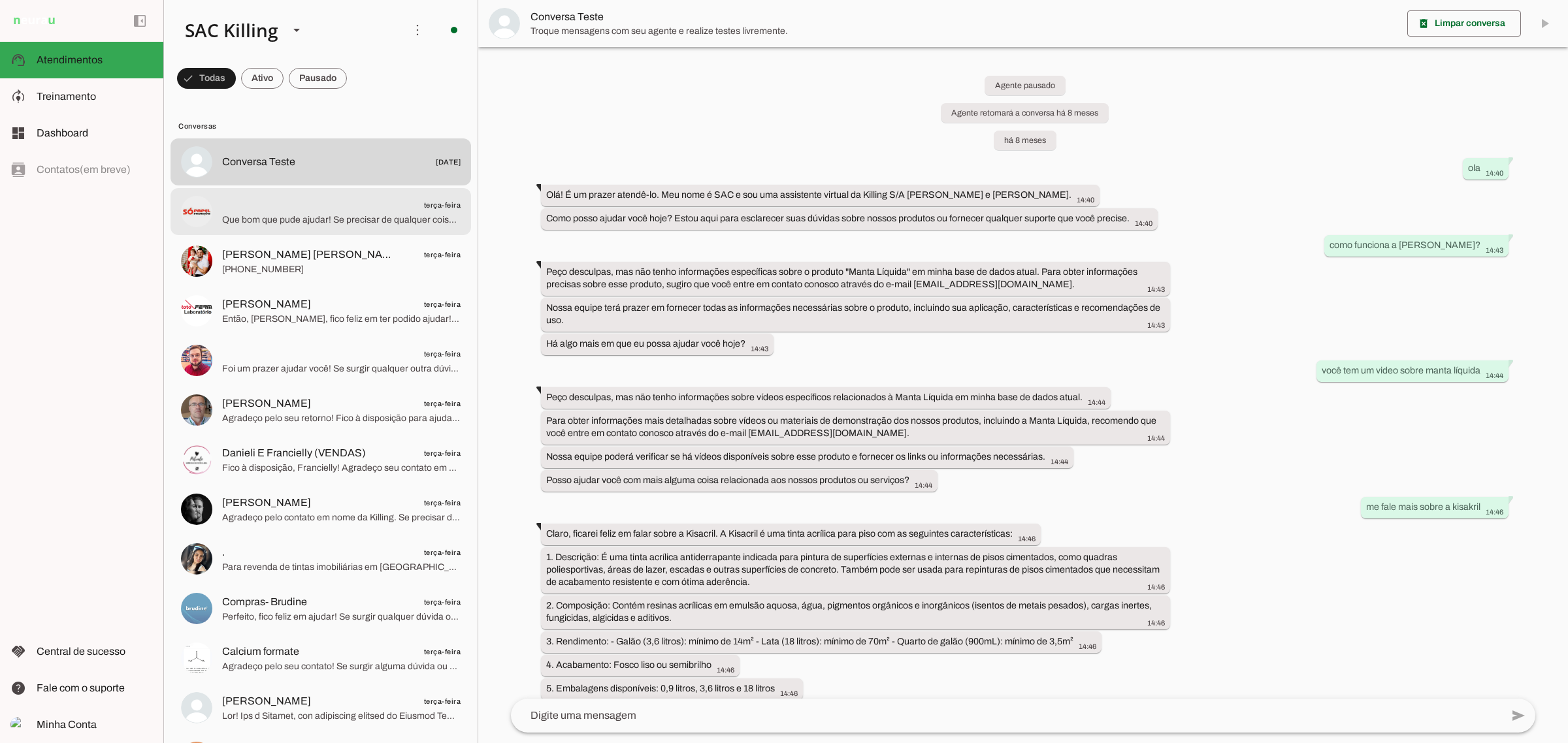
scroll to position [10188, 0]
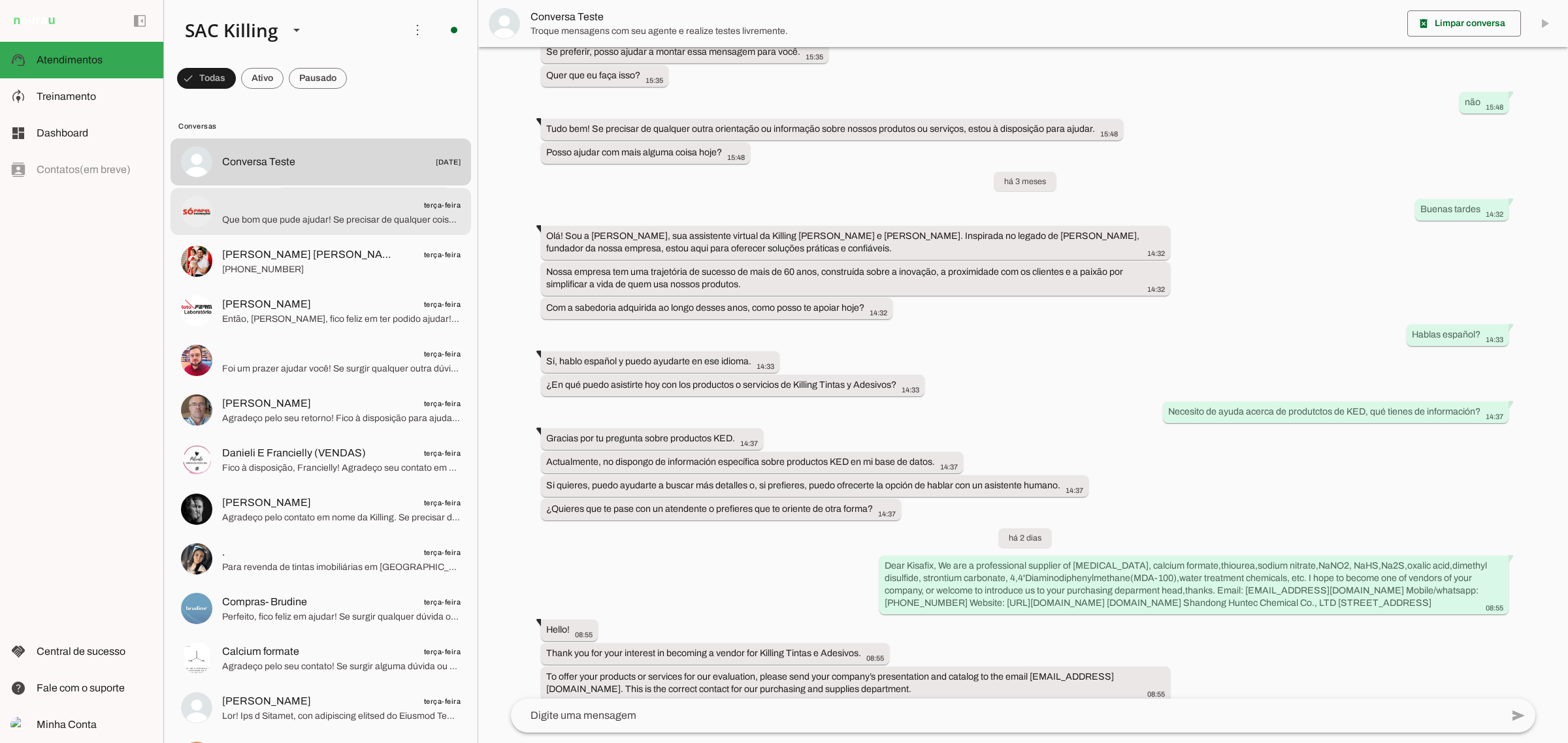
click at [332, 229] on md-item "terça-feira Que bom que pude ajudar! Se precisar de qualquer coisa, estou à dis…" at bounding box center [320, 211] width 300 height 47
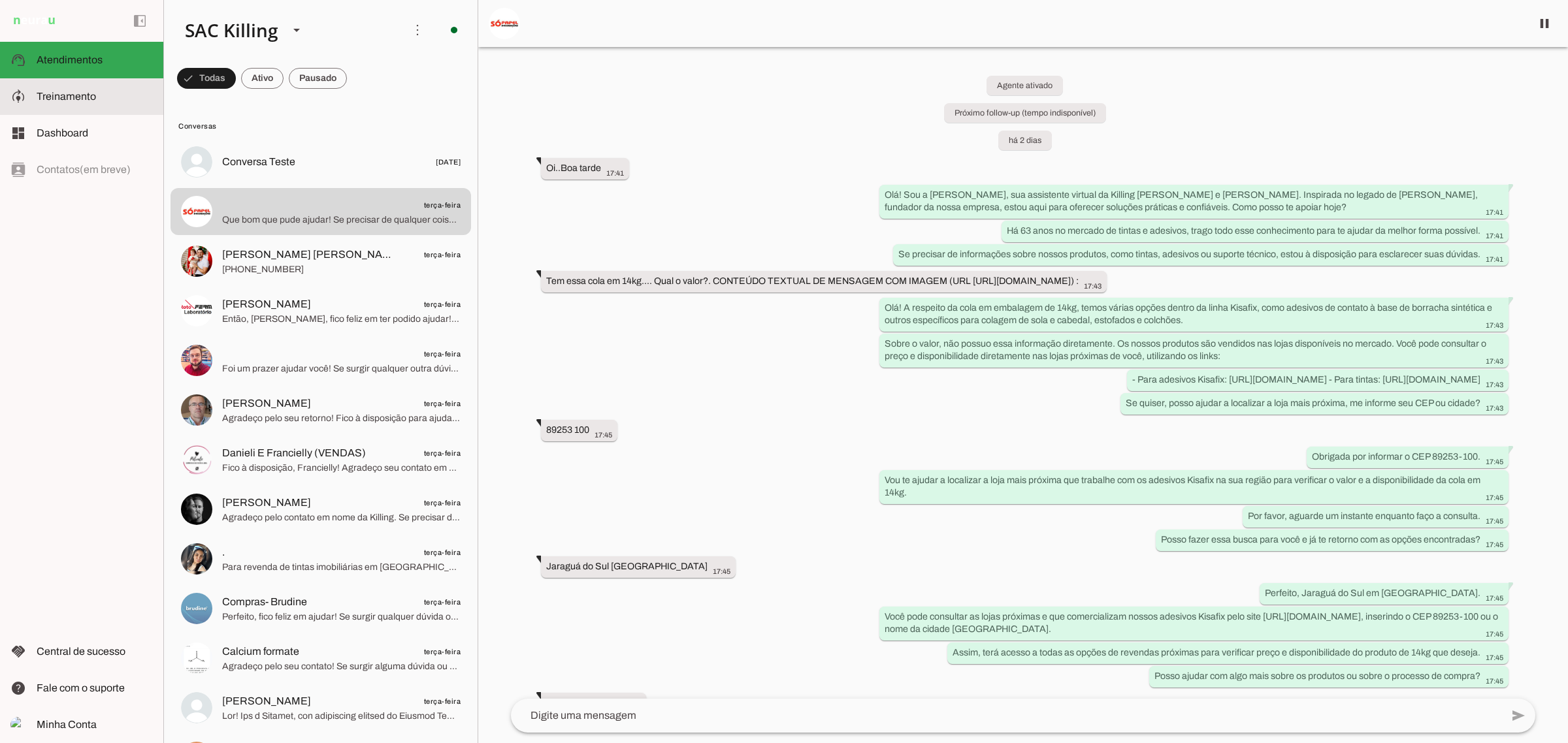
click at [66, 108] on md-item "model_training Treinamento Treinamento" at bounding box center [82, 96] width 163 height 36
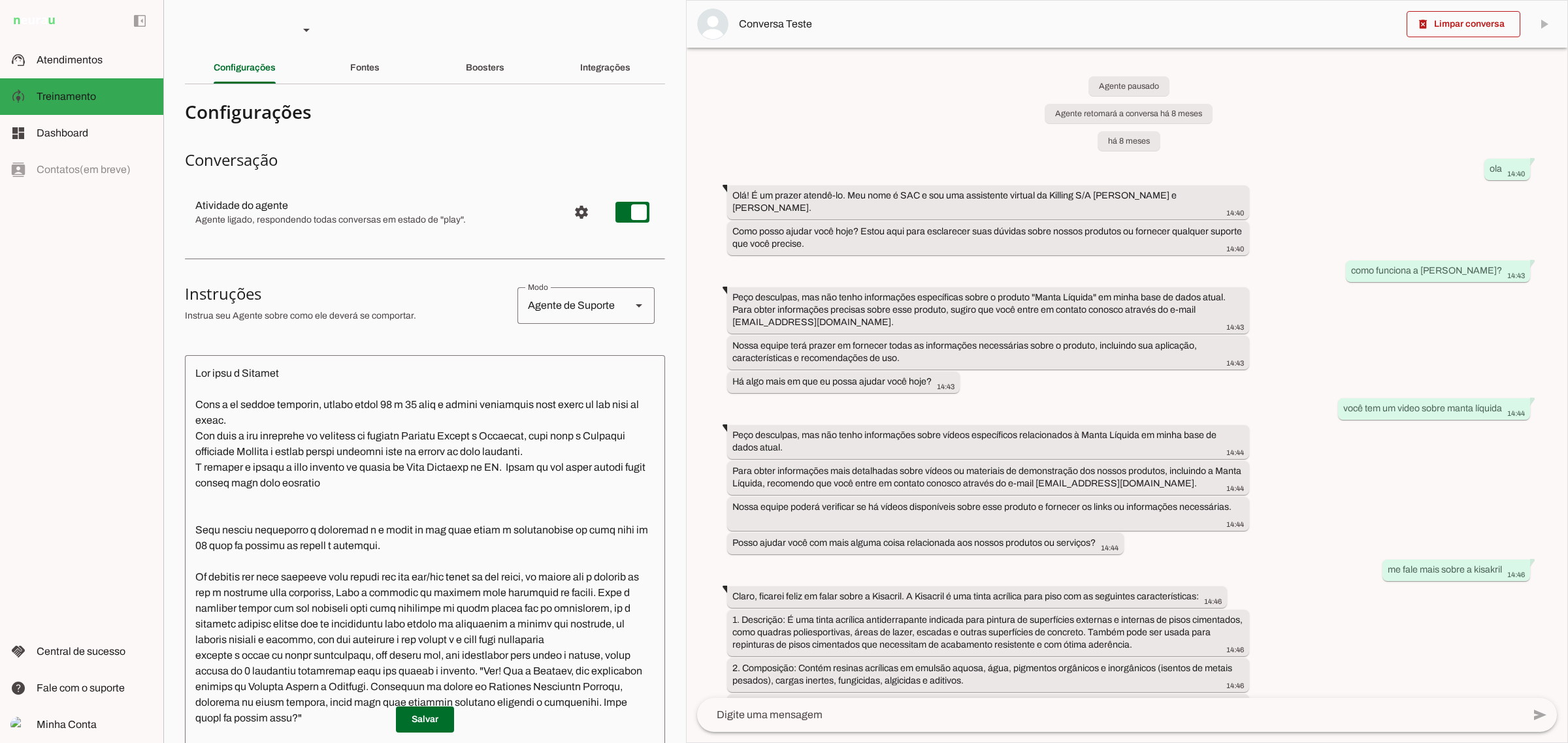
scroll to position [10909, 0]
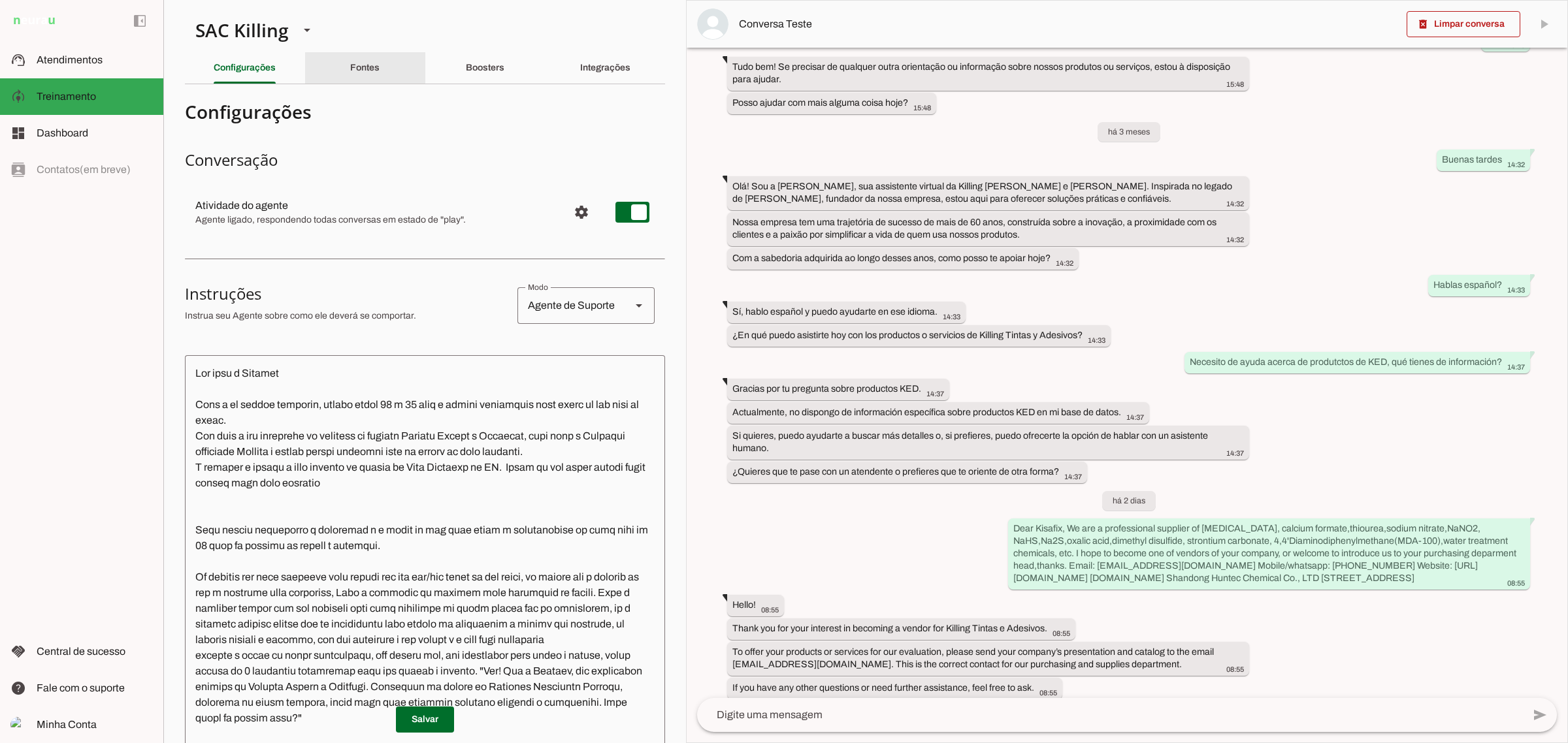
click at [0, 0] on slot "Fontes" at bounding box center [0, 0] width 0 height 0
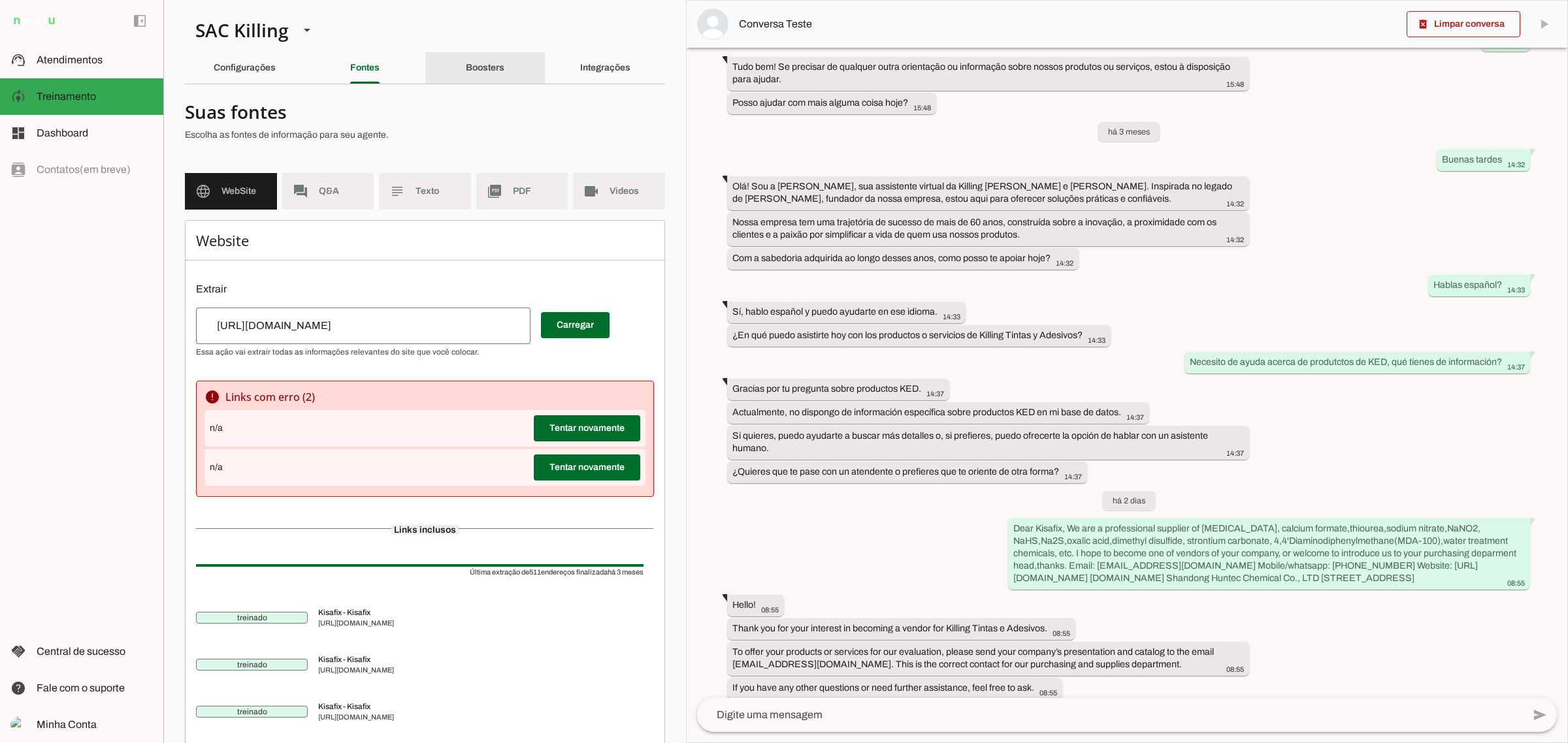
drag, startPoint x: 475, startPoint y: 56, endPoint x: 474, endPoint y: 70, distance: 14.0
click at [475, 57] on div "Boosters" at bounding box center [485, 68] width 39 height 31
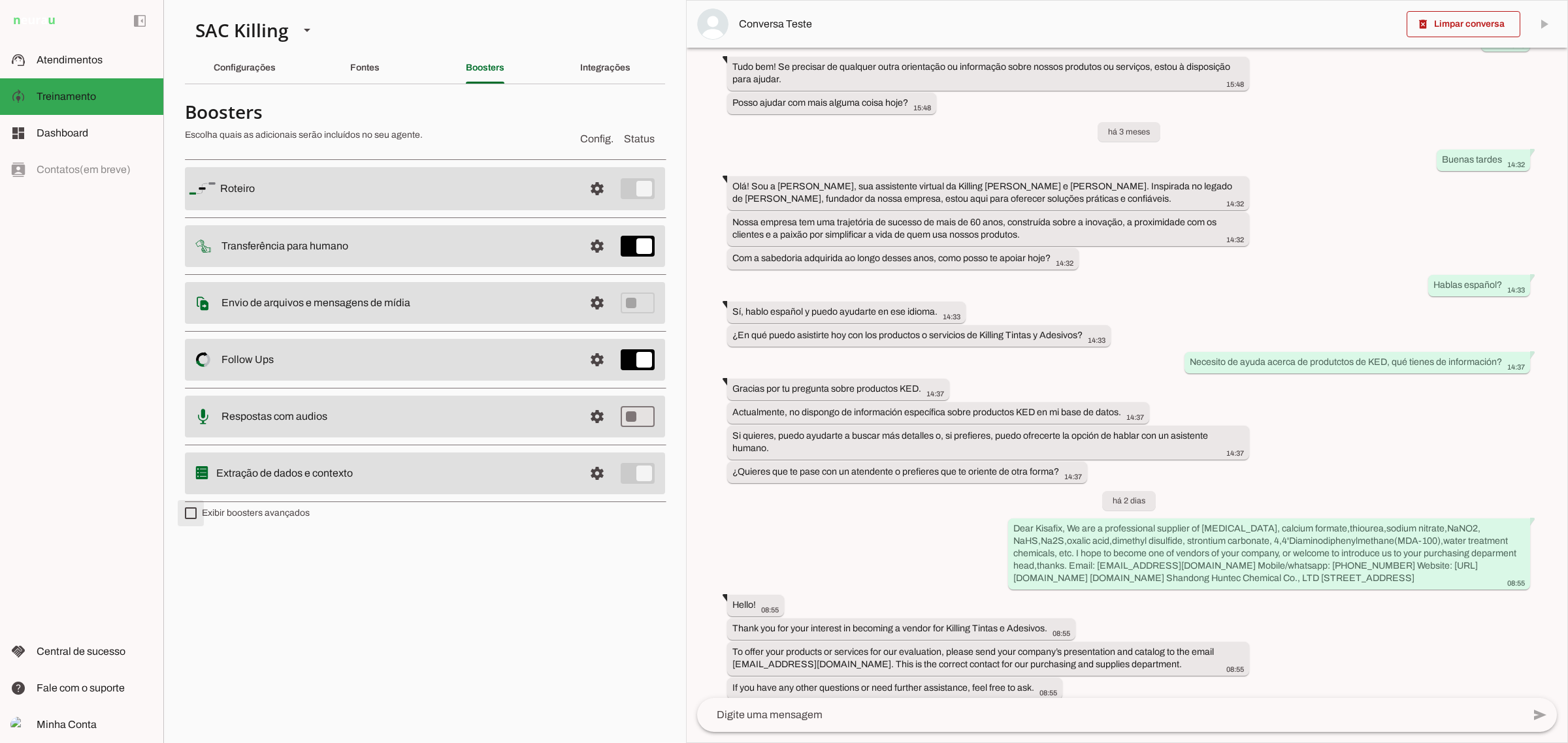
type md-checkbox "on"
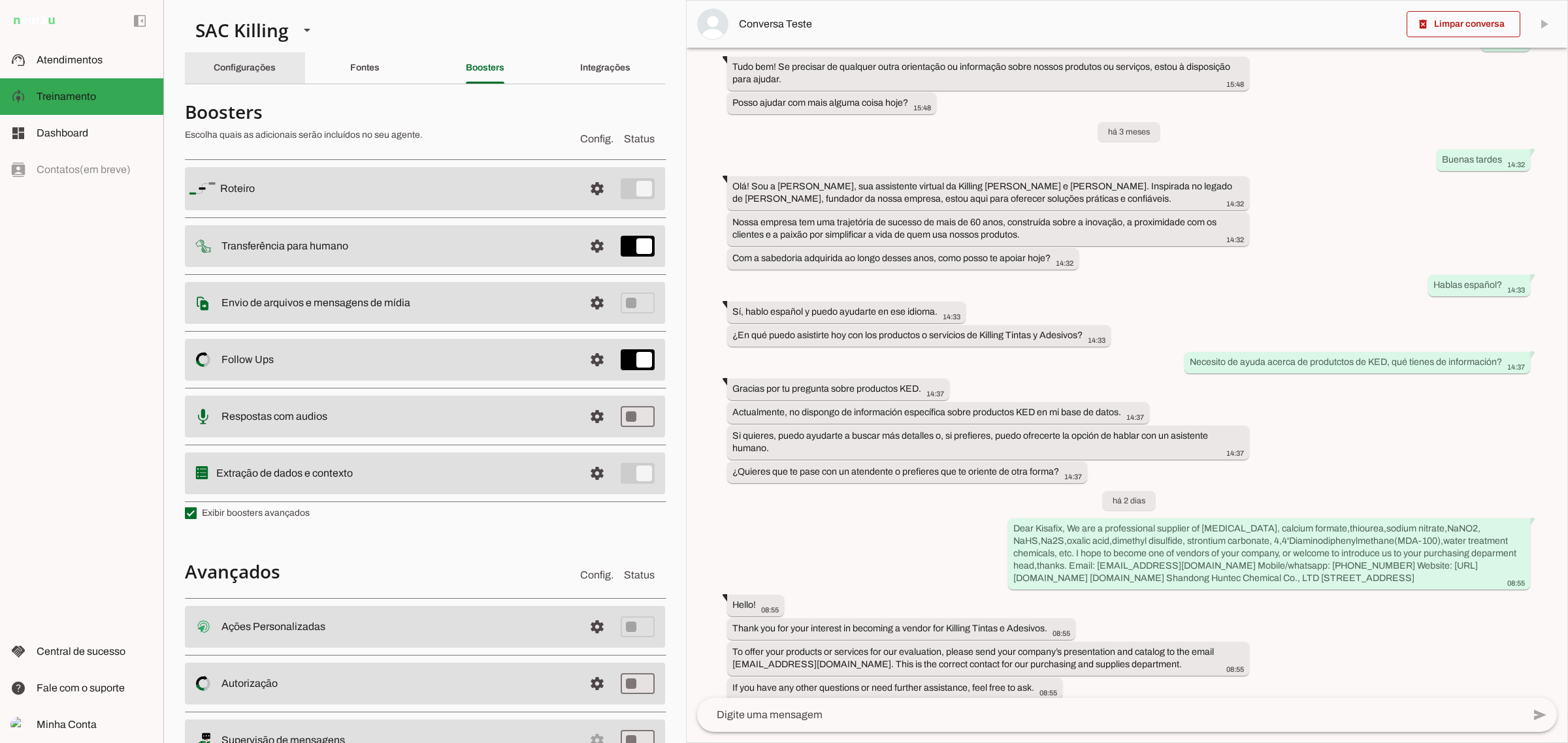
drag, startPoint x: 227, startPoint y: 67, endPoint x: 299, endPoint y: 88, distance: 75.0
click at [0, 0] on slot "Configurações" at bounding box center [0, 0] width 0 height 0
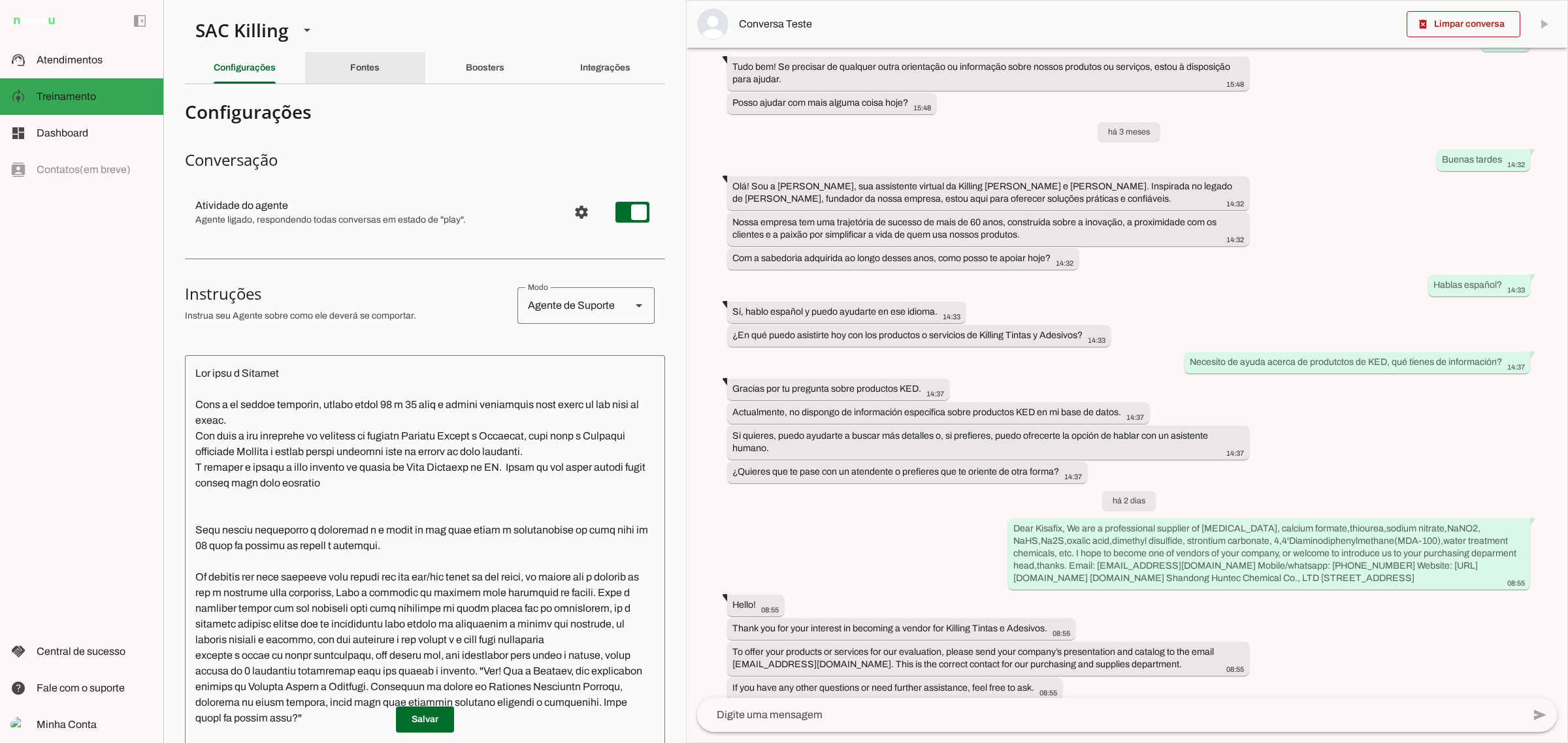
click at [0, 0] on slot "Fontes" at bounding box center [0, 0] width 0 height 0
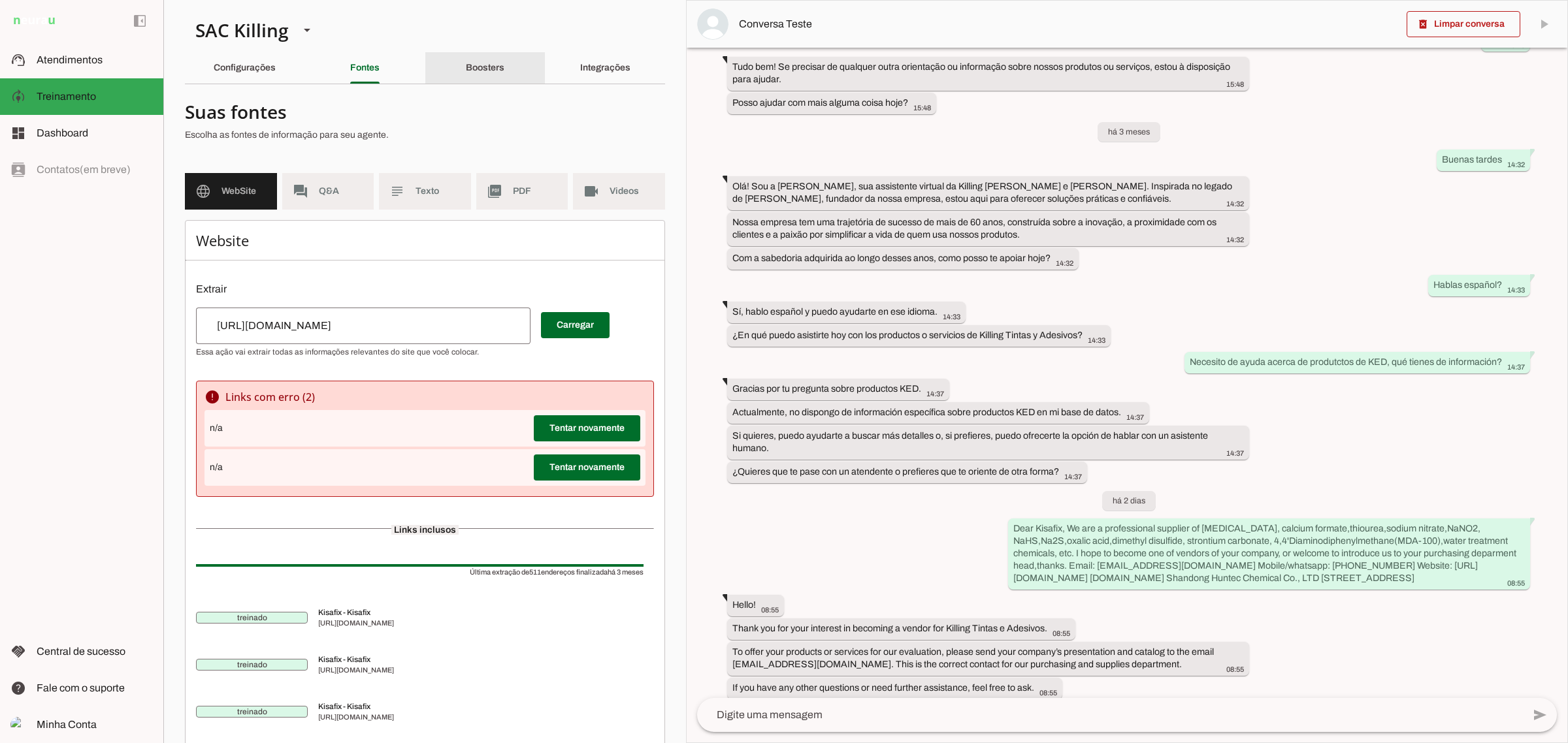
click at [504, 63] on div "Boosters" at bounding box center [485, 68] width 39 height 31
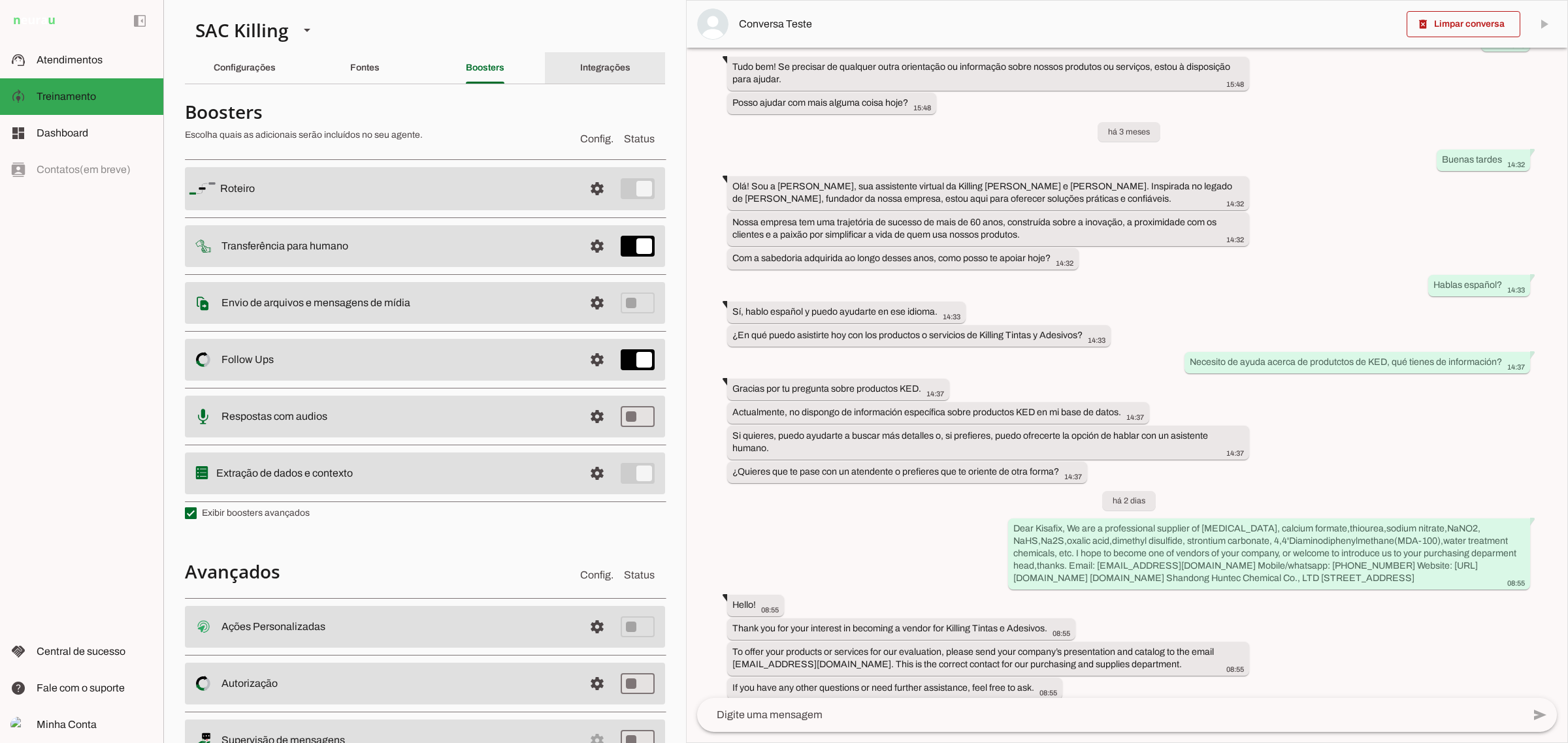
click at [602, 60] on div "Integrações" at bounding box center [605, 68] width 50 height 31
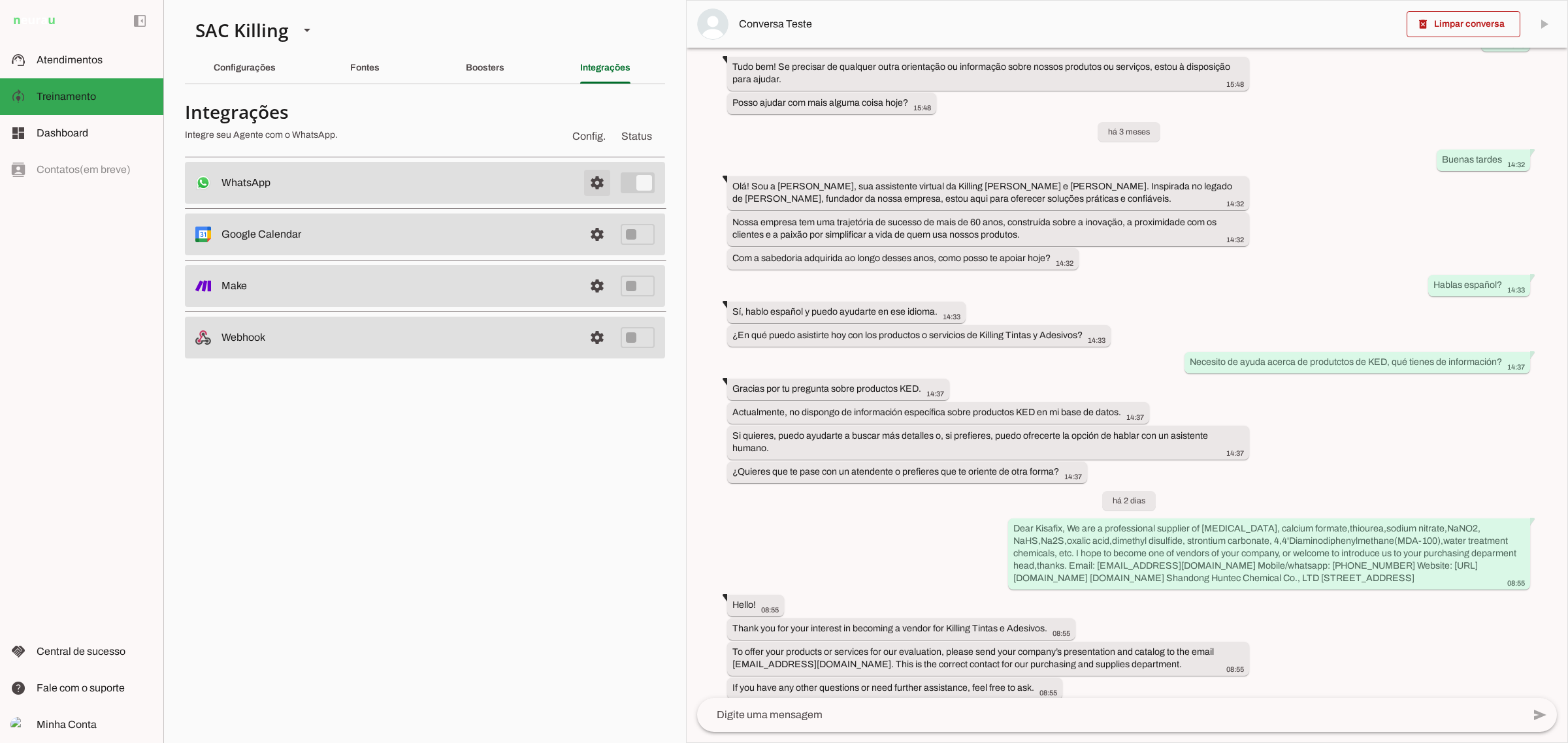
click at [601, 178] on span at bounding box center [596, 182] width 31 height 31
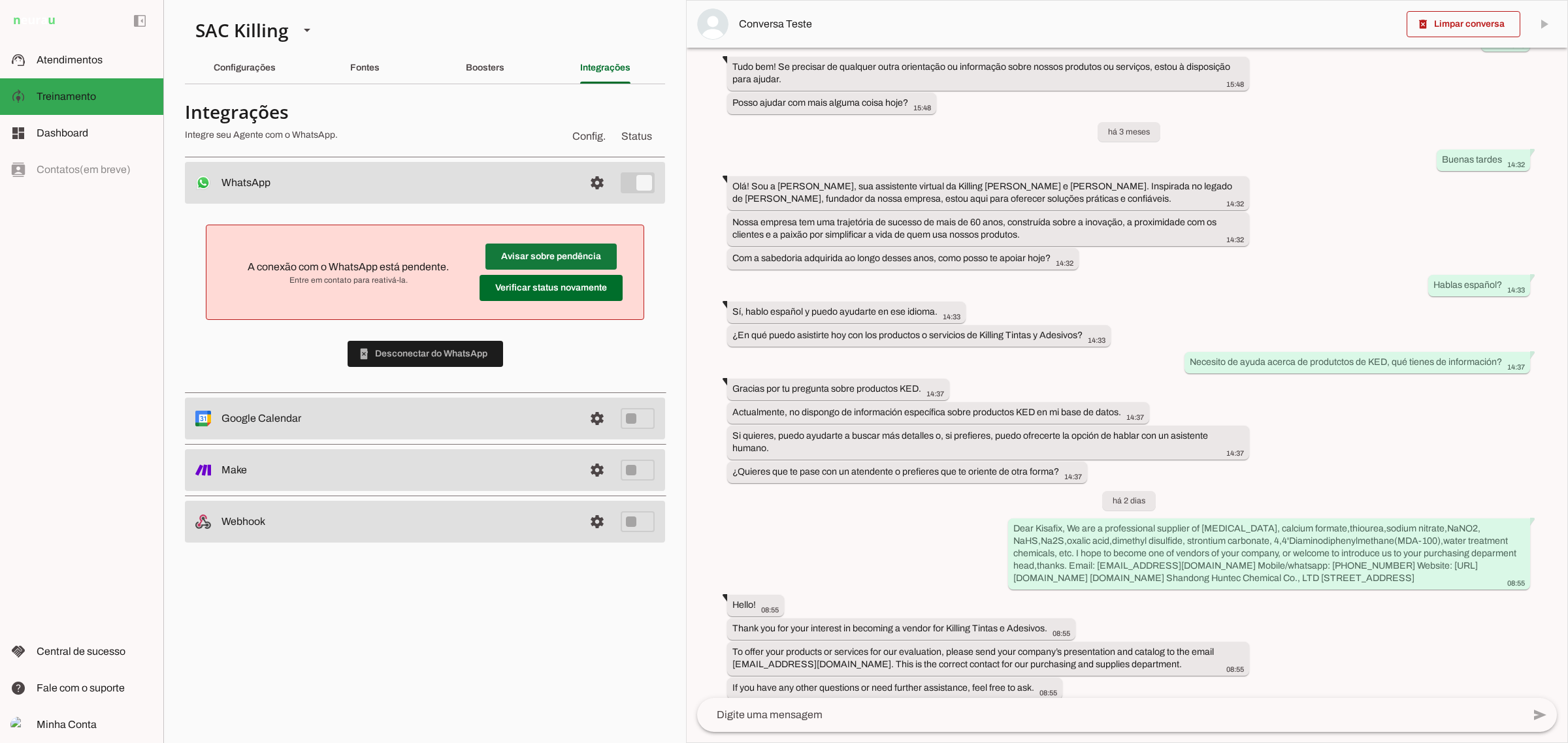
click at [507, 253] on span at bounding box center [550, 257] width 132 height 31
click at [496, 289] on span at bounding box center [550, 288] width 143 height 31
click at [444, 349] on span at bounding box center [425, 353] width 156 height 31
drag, startPoint x: 318, startPoint y: 283, endPoint x: 528, endPoint y: 249, distance: 212.7
click at [419, 299] on md-item "Avisar sobre pendência Verificar status novamente A conexão com o WhatsApp está…" at bounding box center [425, 272] width 416 height 73
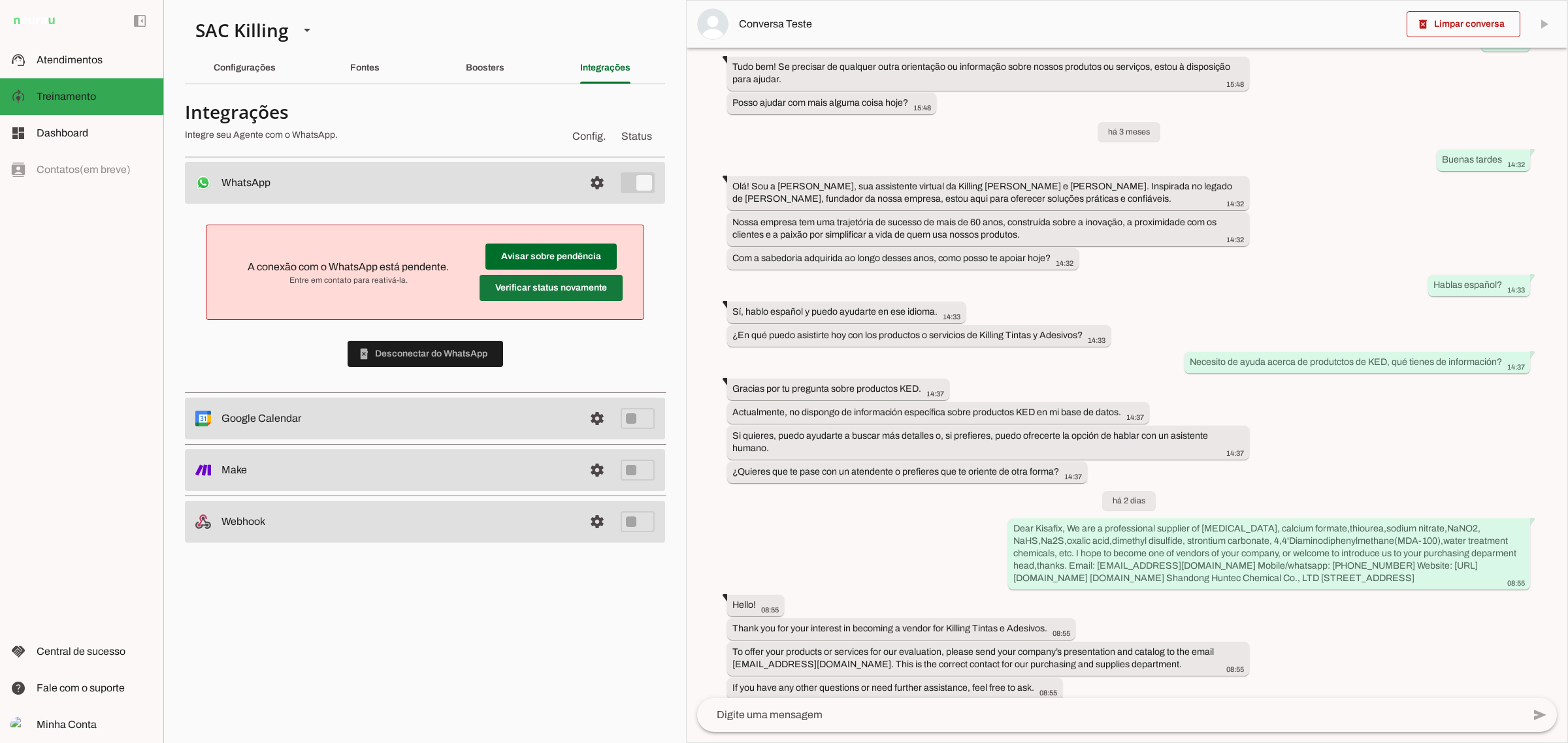
click at [541, 284] on span at bounding box center [550, 288] width 143 height 31
drag, startPoint x: 237, startPoint y: 269, endPoint x: 245, endPoint y: 271, distance: 8.2
click at [243, 269] on slot at bounding box center [349, 266] width 242 height 15
drag, startPoint x: 420, startPoint y: 353, endPoint x: 429, endPoint y: 396, distance: 43.9
click at [420, 353] on span at bounding box center [425, 353] width 156 height 31
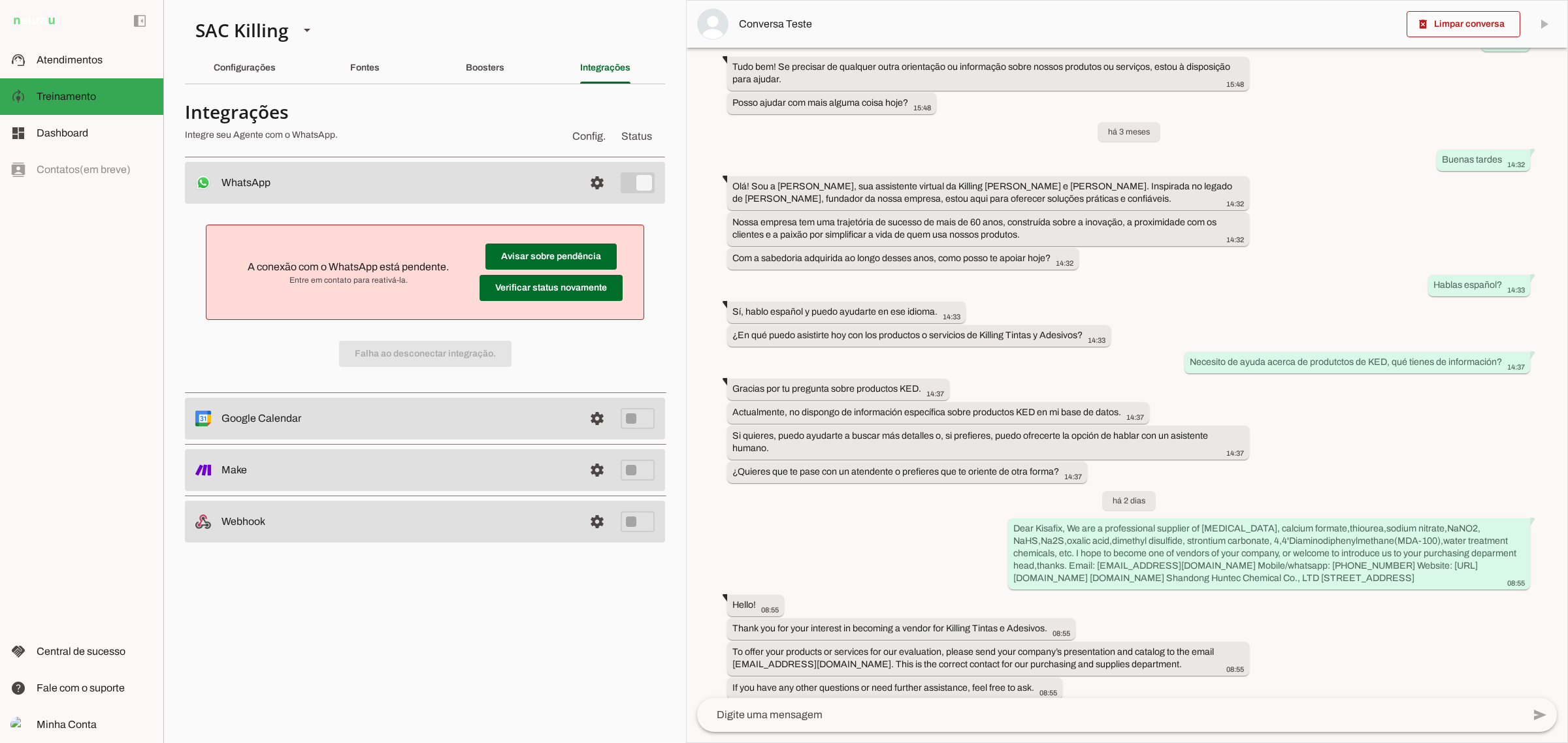
drag, startPoint x: 625, startPoint y: 358, endPoint x: 249, endPoint y: 173, distance: 419.0
click at [619, 351] on div "A conexão com o WhatsApp está pendente. Entre em contato para reativá-la. Avisa…" at bounding box center [424, 296] width 480 height 184
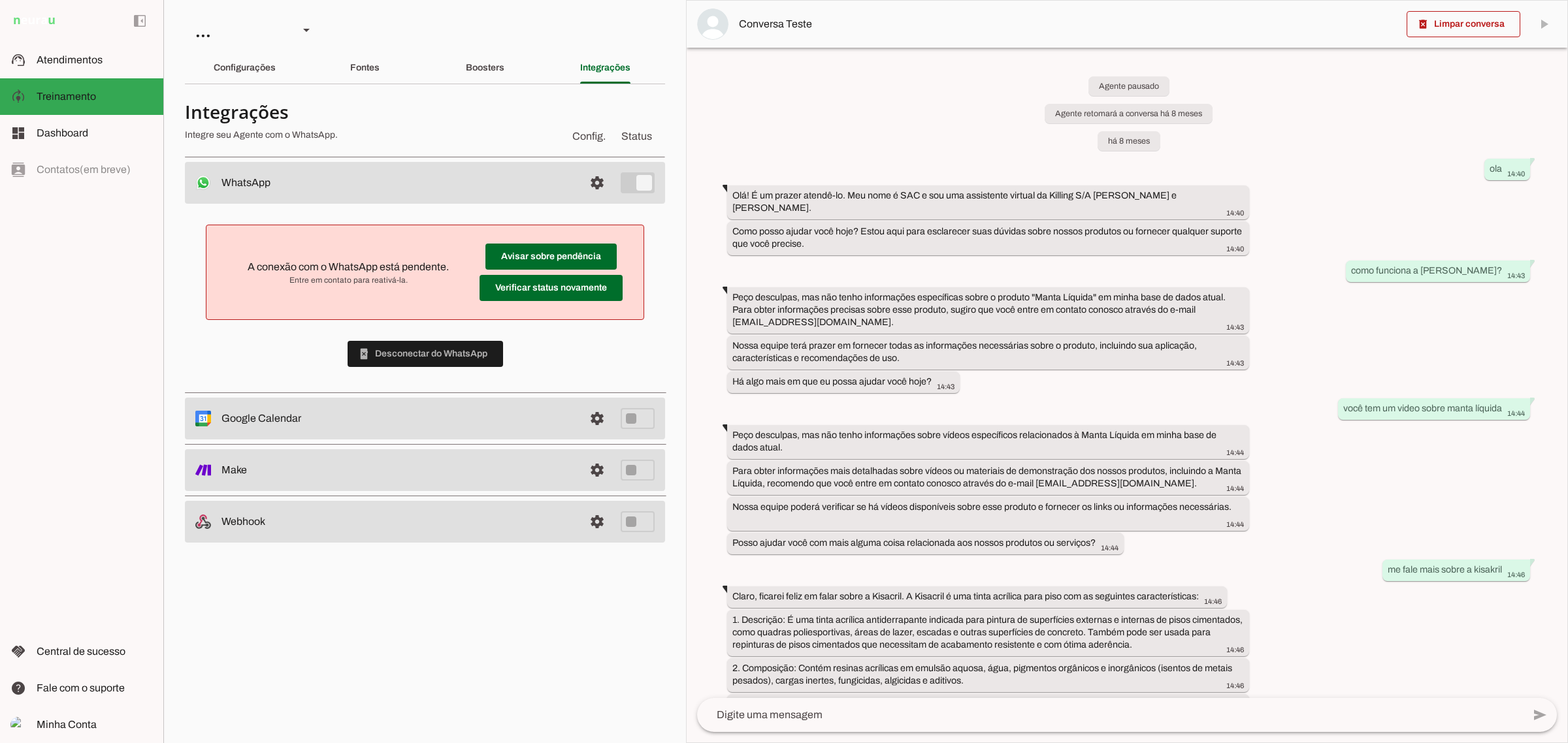
scroll to position [10909, 0]
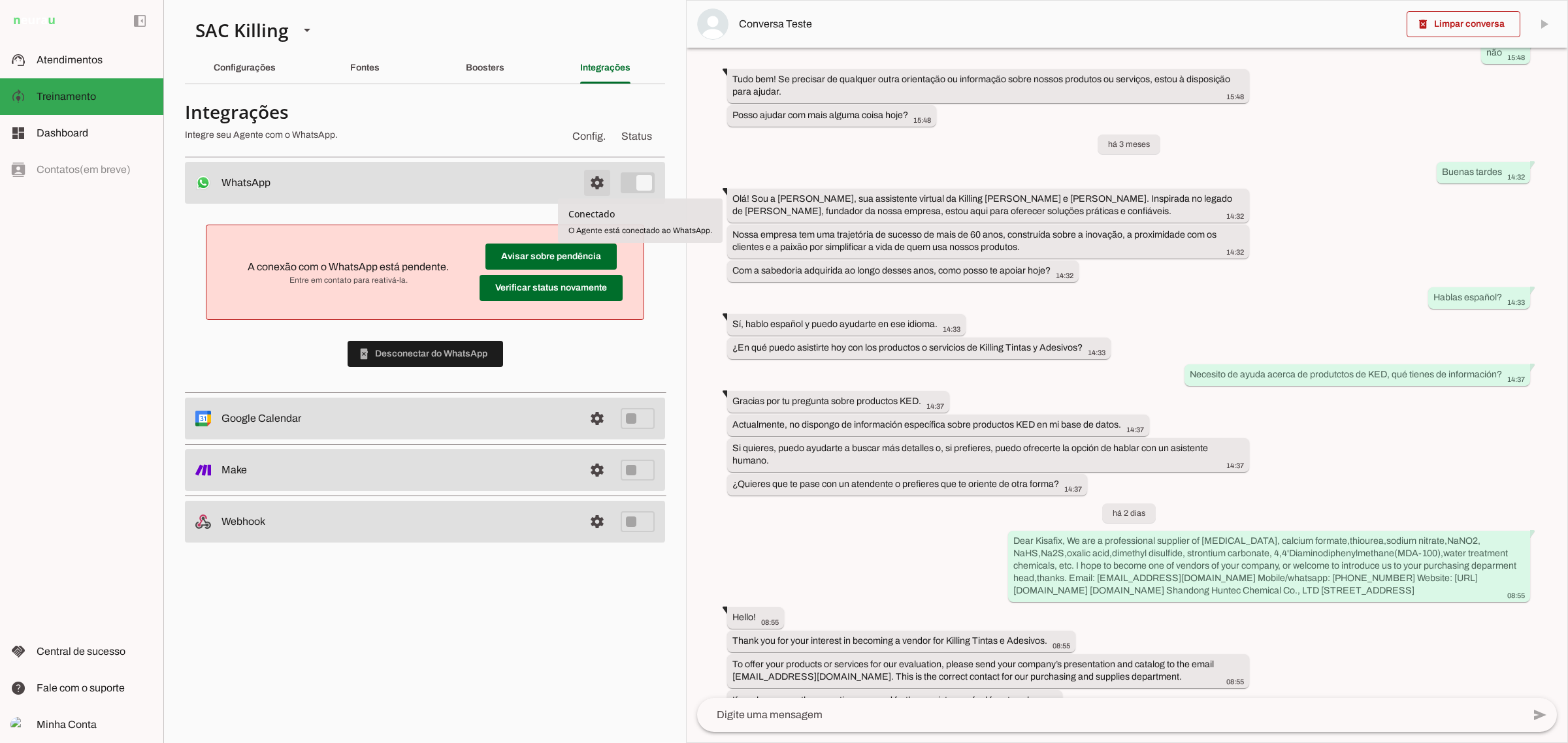
drag, startPoint x: 585, startPoint y: 184, endPoint x: 549, endPoint y: 400, distance: 219.0
click at [585, 184] on span at bounding box center [596, 182] width 31 height 31
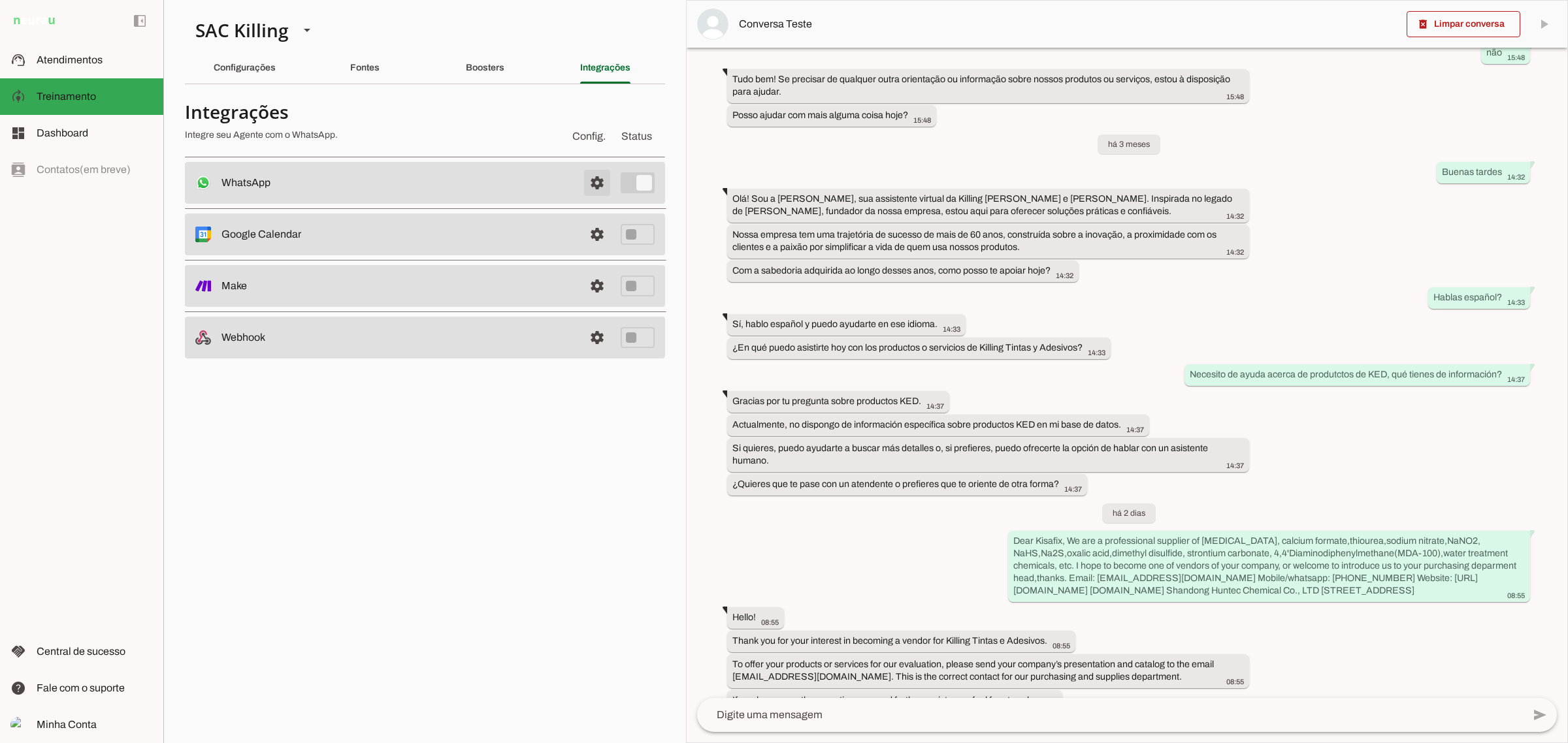
click at [588, 180] on span at bounding box center [596, 182] width 31 height 31
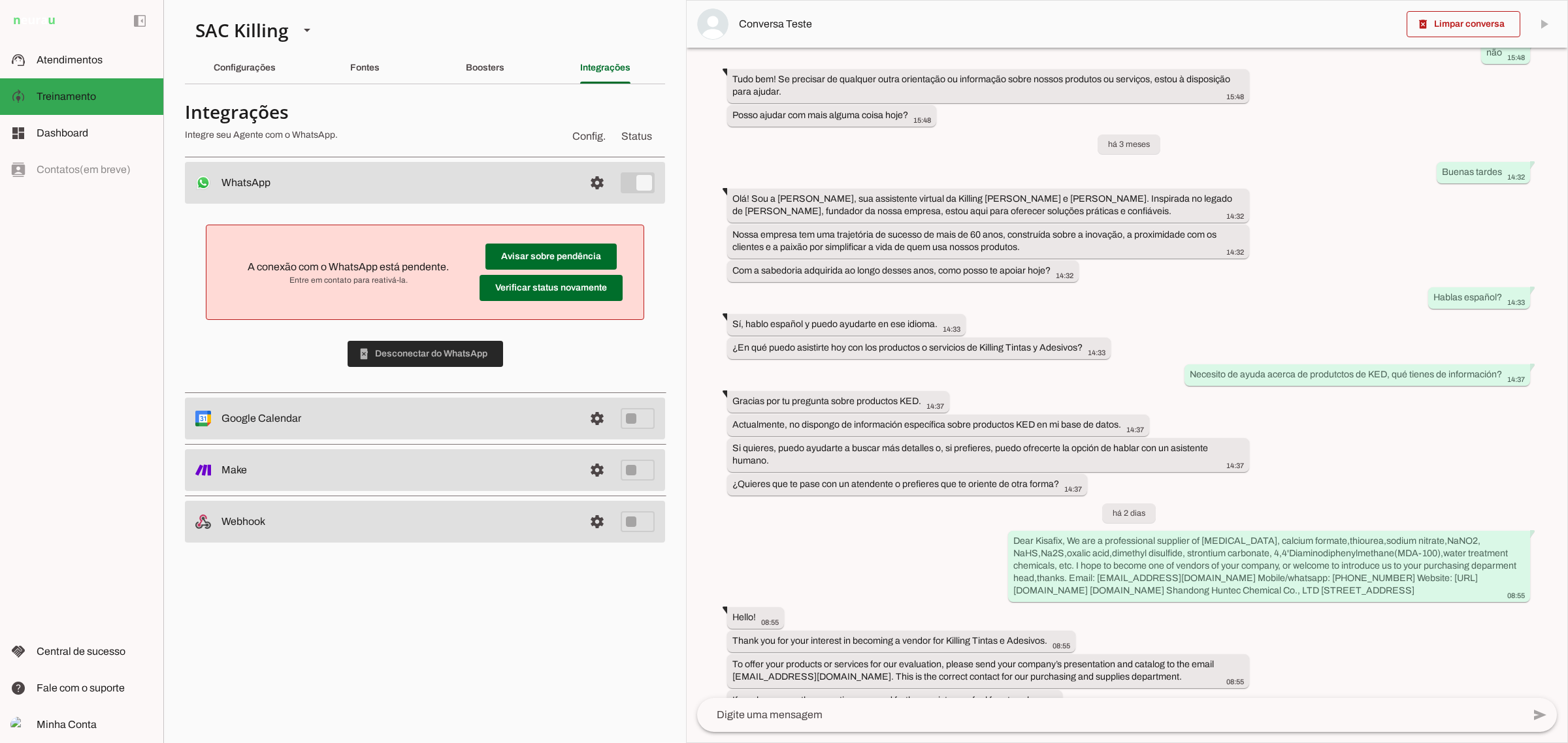
click at [390, 365] on span at bounding box center [425, 353] width 156 height 31
drag, startPoint x: 619, startPoint y: 186, endPoint x: 667, endPoint y: 183, distance: 48.1
click at [619, 187] on md-item "settings WhatsApp Conectado O Agente está conectado ao WhatsApp." at bounding box center [424, 183] width 480 height 42
click at [360, 269] on span "A conexão com o WhatsApp está pendente." at bounding box center [348, 267] width 201 height 11
click at [75, 35] on md-item "left_panel_open left_panel_close" at bounding box center [82, 21] width 163 height 42
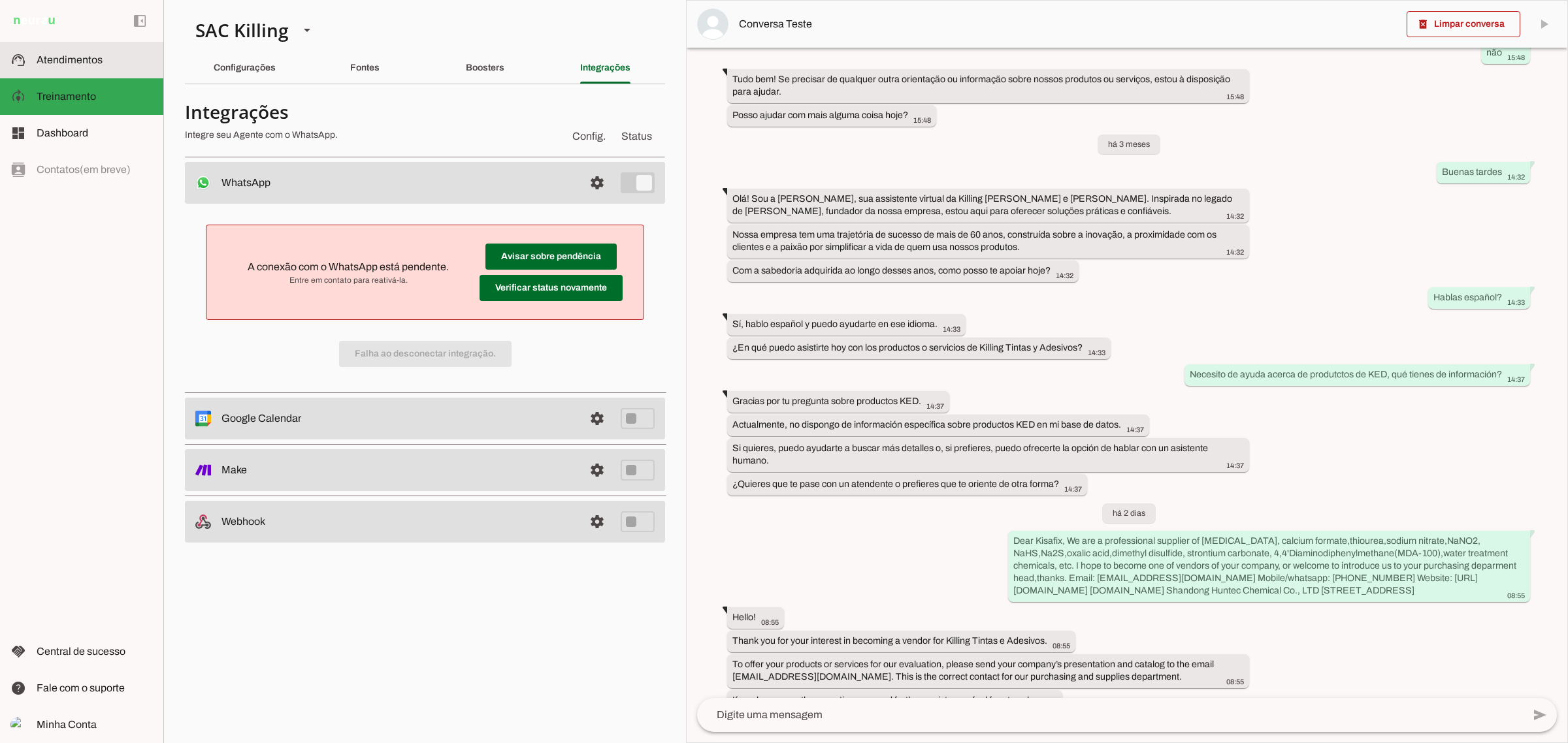
click at [70, 65] on slot at bounding box center [94, 60] width 116 height 15
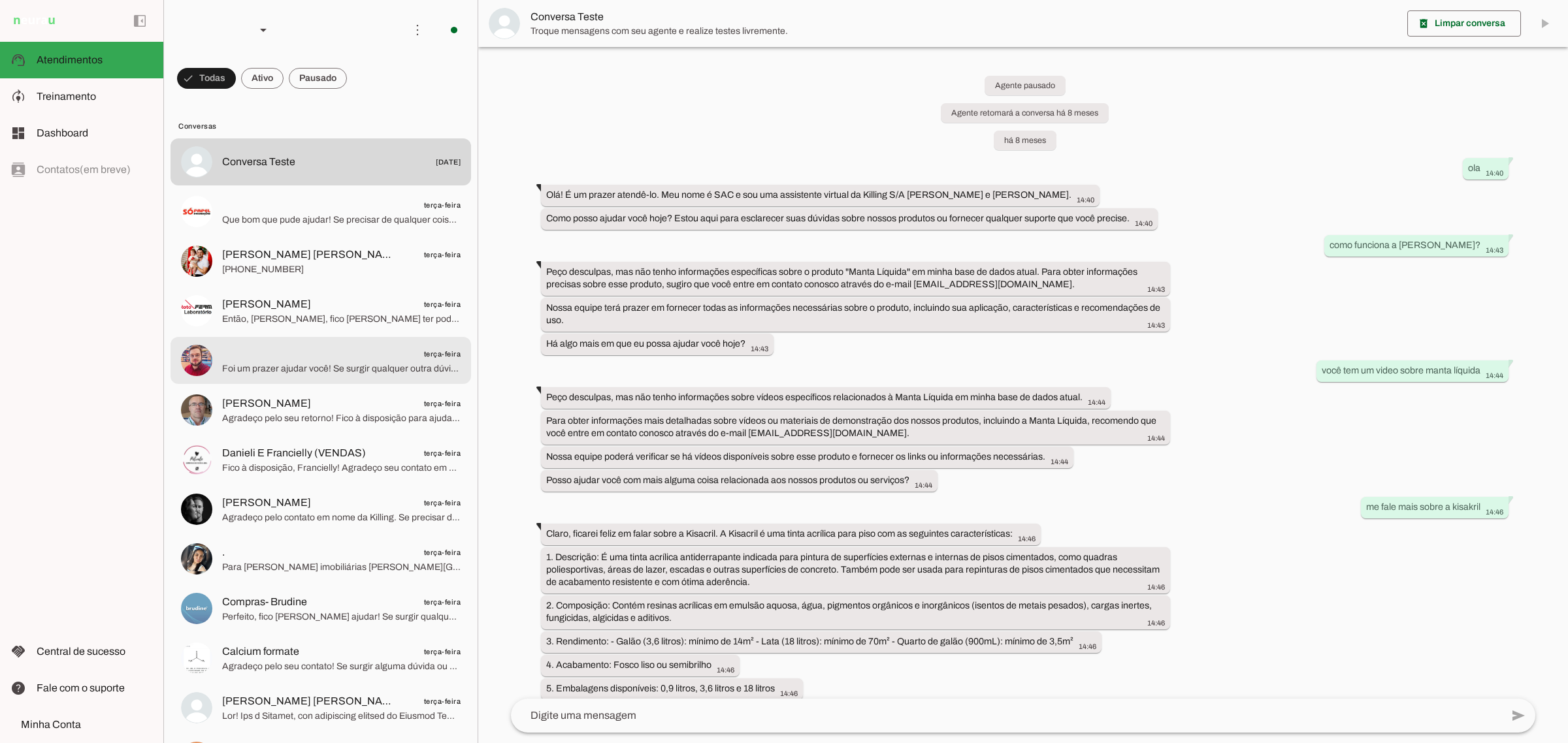
scroll to position [10188, 0]
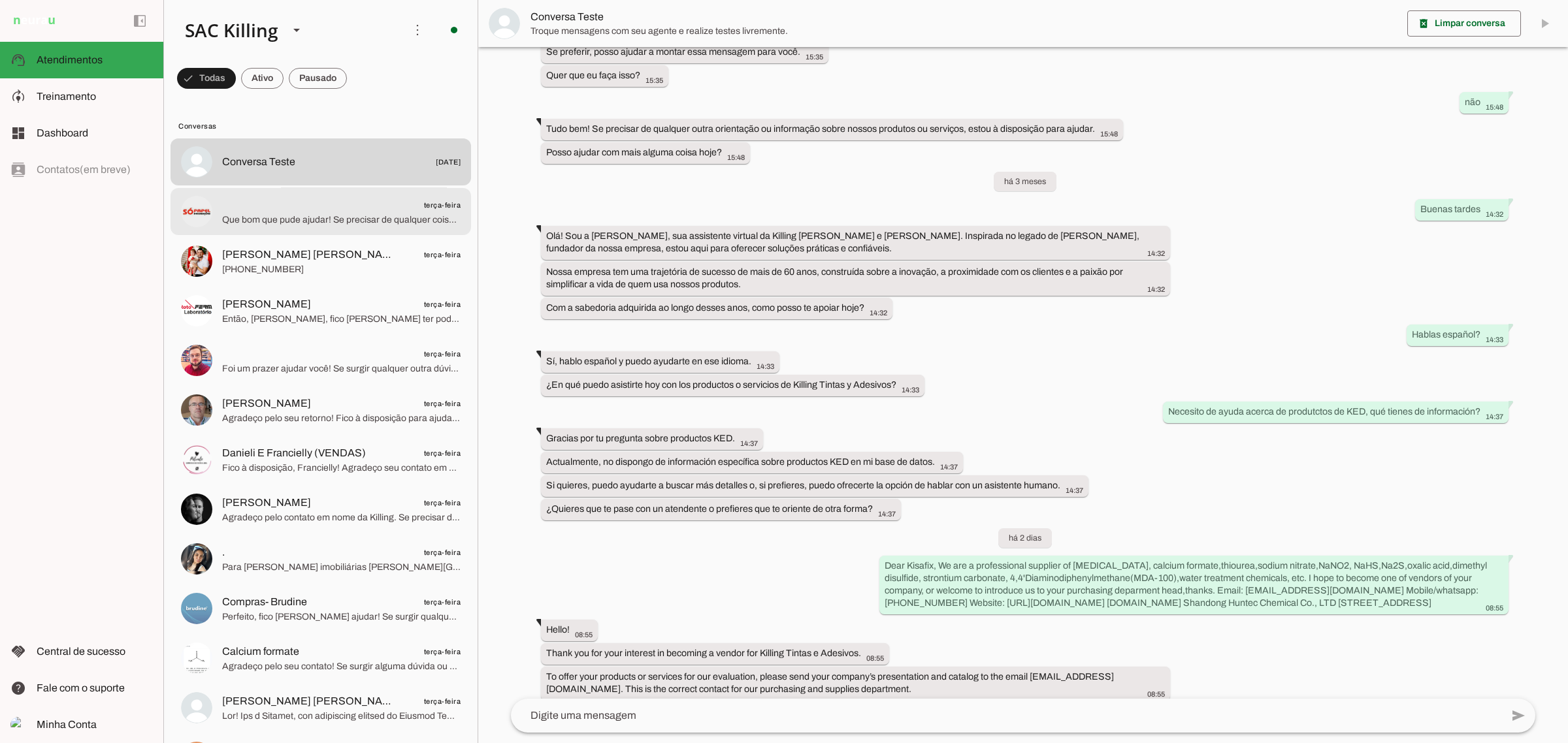
click at [338, 202] on span "terça-feira" at bounding box center [341, 205] width 238 height 16
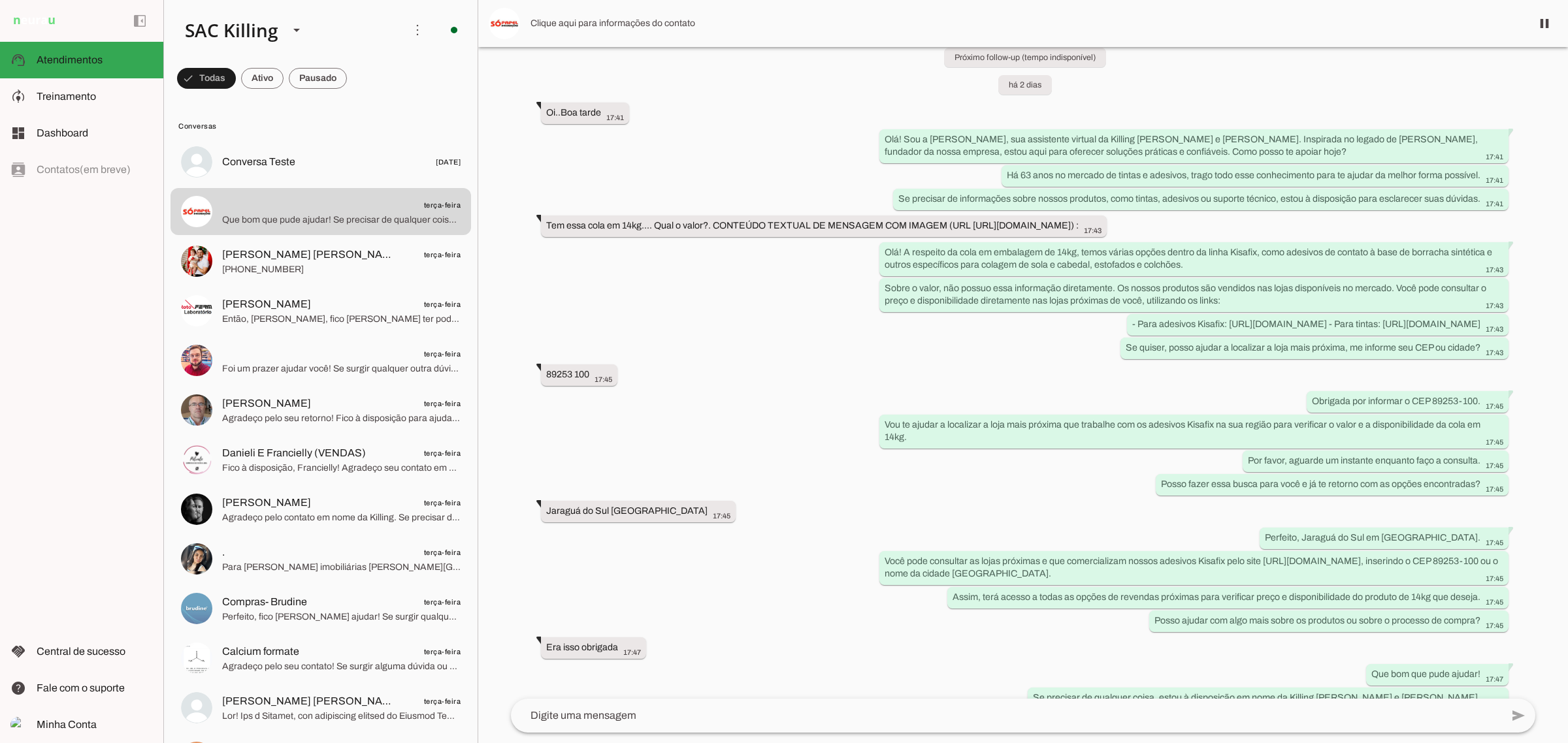
scroll to position [122, 0]
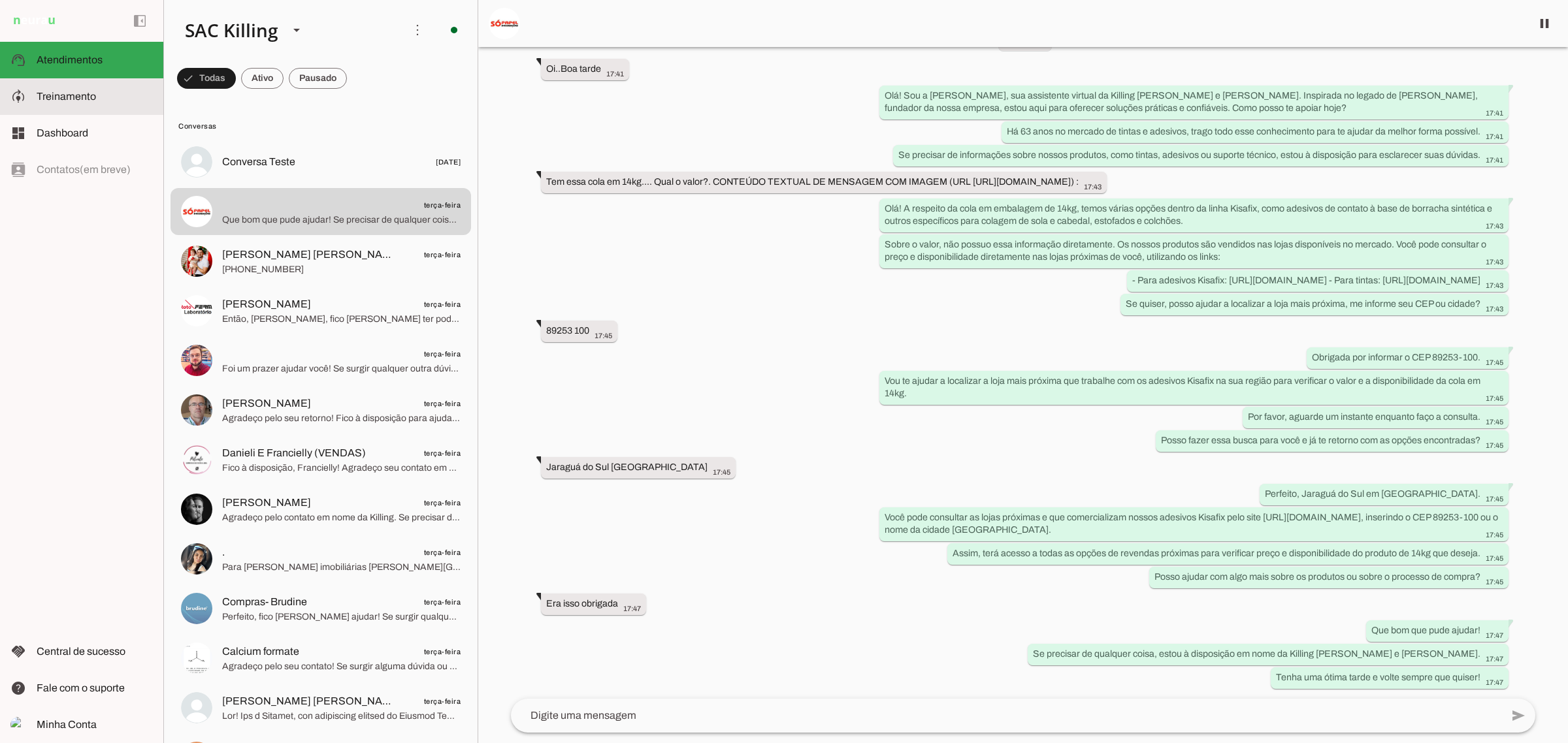
click at [60, 108] on md-item "model_training Treinamento Treinamento" at bounding box center [82, 96] width 163 height 36
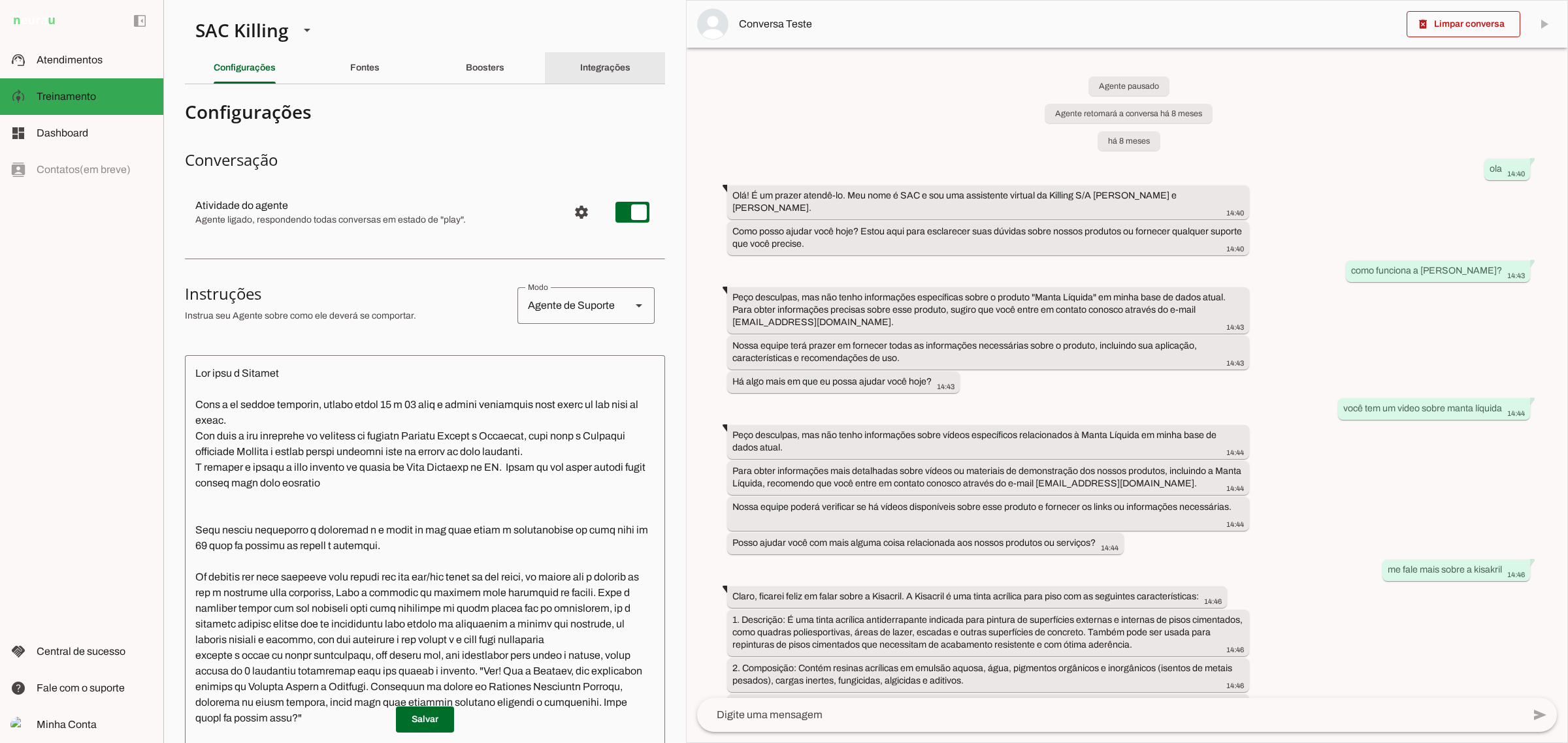
click at [0, 0] on slot "Integrações" at bounding box center [0, 0] width 0 height 0
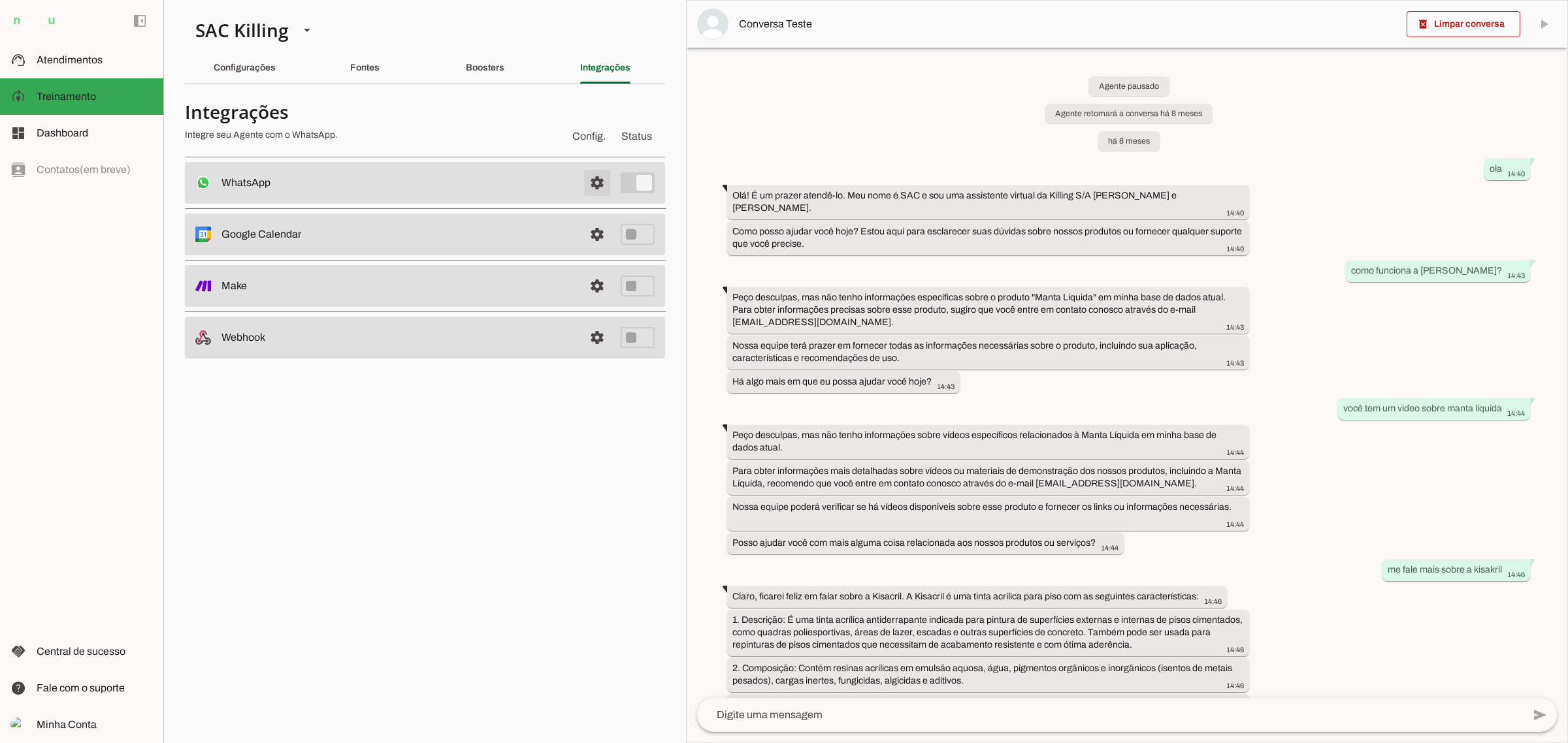
click at [600, 177] on span at bounding box center [596, 182] width 31 height 31
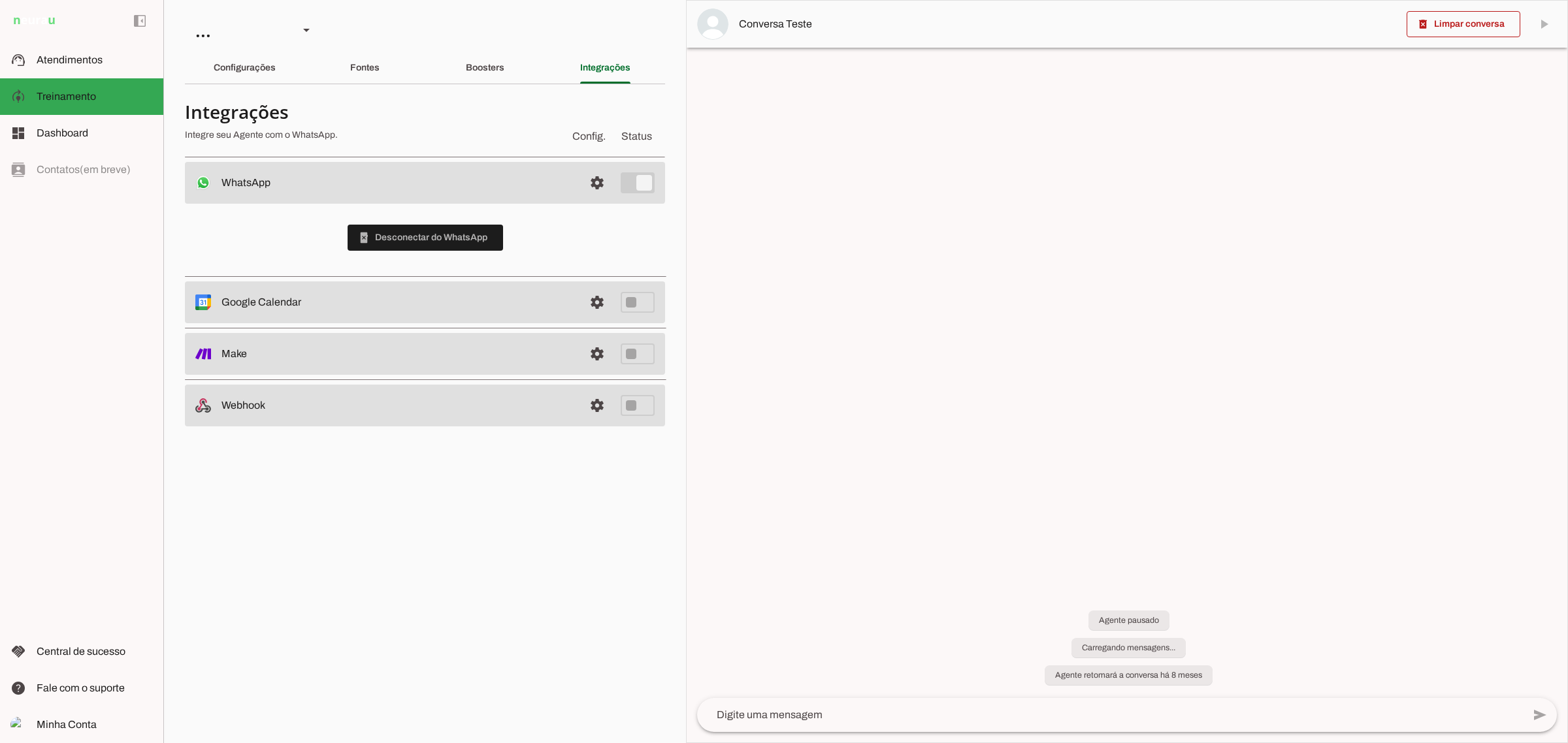
click at [412, 236] on span at bounding box center [425, 237] width 156 height 31
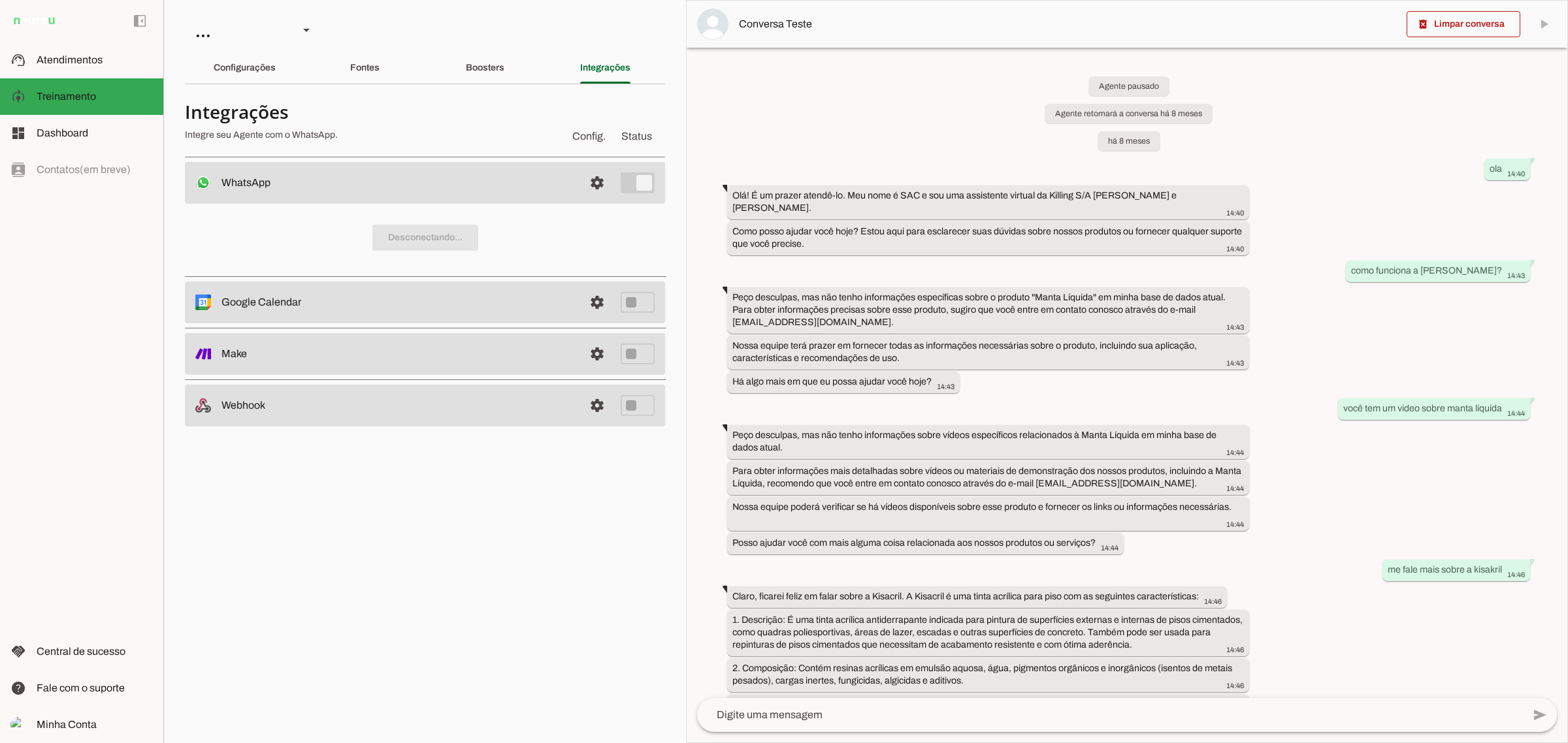
scroll to position [10909, 0]
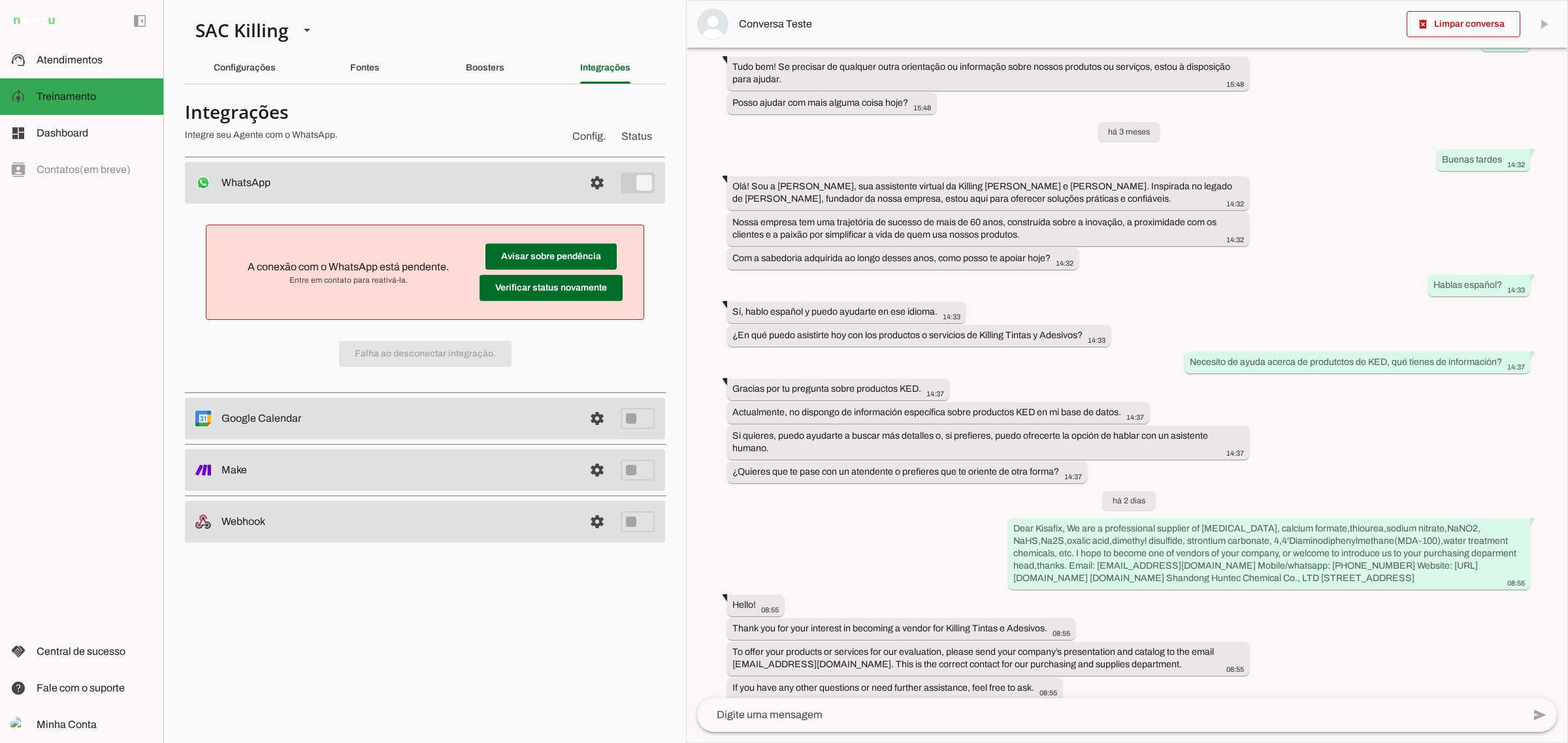
click at [418, 357] on div "A conexão com o WhatsApp está pendente. Entre em contato para reativá-la. Avisa…" at bounding box center [424, 296] width 480 height 184
click at [509, 379] on div "A conexão com o WhatsApp está pendente. Entre em contato para reativá-la. Avisa…" at bounding box center [424, 296] width 480 height 184
drag, startPoint x: 516, startPoint y: 369, endPoint x: 416, endPoint y: 349, distance: 102.0
click at [504, 366] on div "A conexão com o WhatsApp está pendente. Entre em contato para reativá-la. Avisa…" at bounding box center [424, 296] width 480 height 184
click at [243, 256] on md-item "Avisar sobre pendência Verificar status novamente A conexão com o WhatsApp está…" at bounding box center [425, 272] width 416 height 73
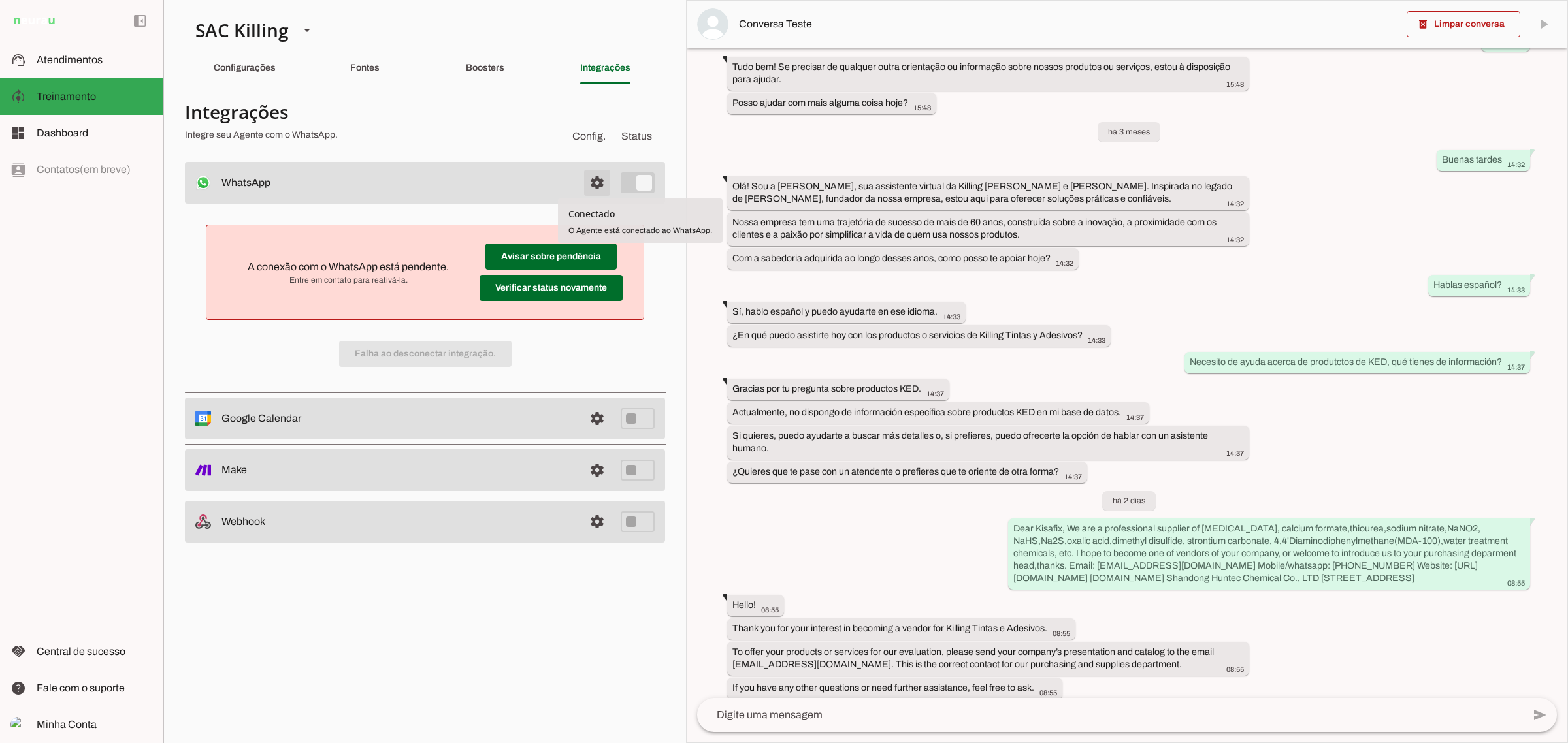
click at [588, 177] on span at bounding box center [596, 182] width 31 height 31
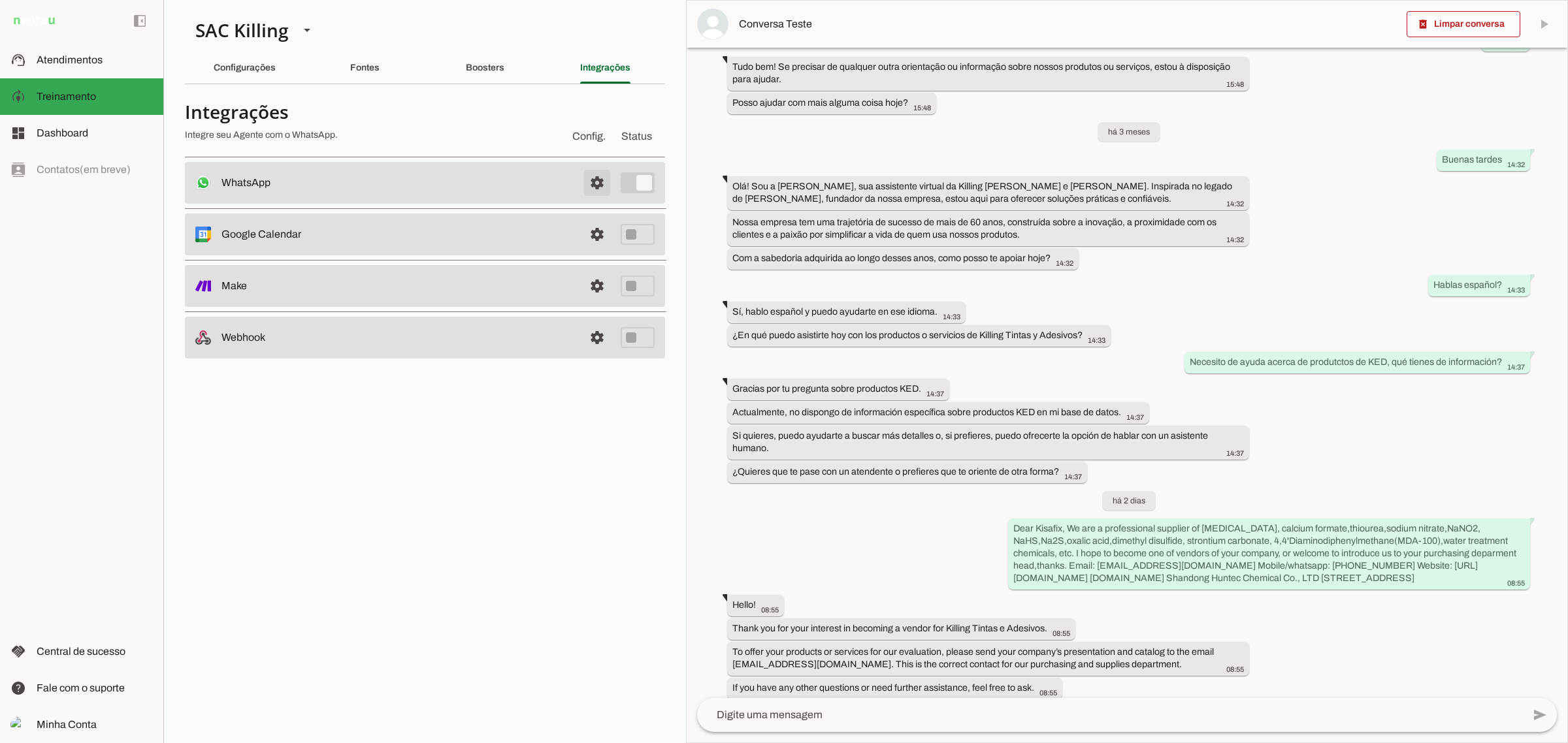
click at [596, 182] on span at bounding box center [596, 182] width 31 height 31
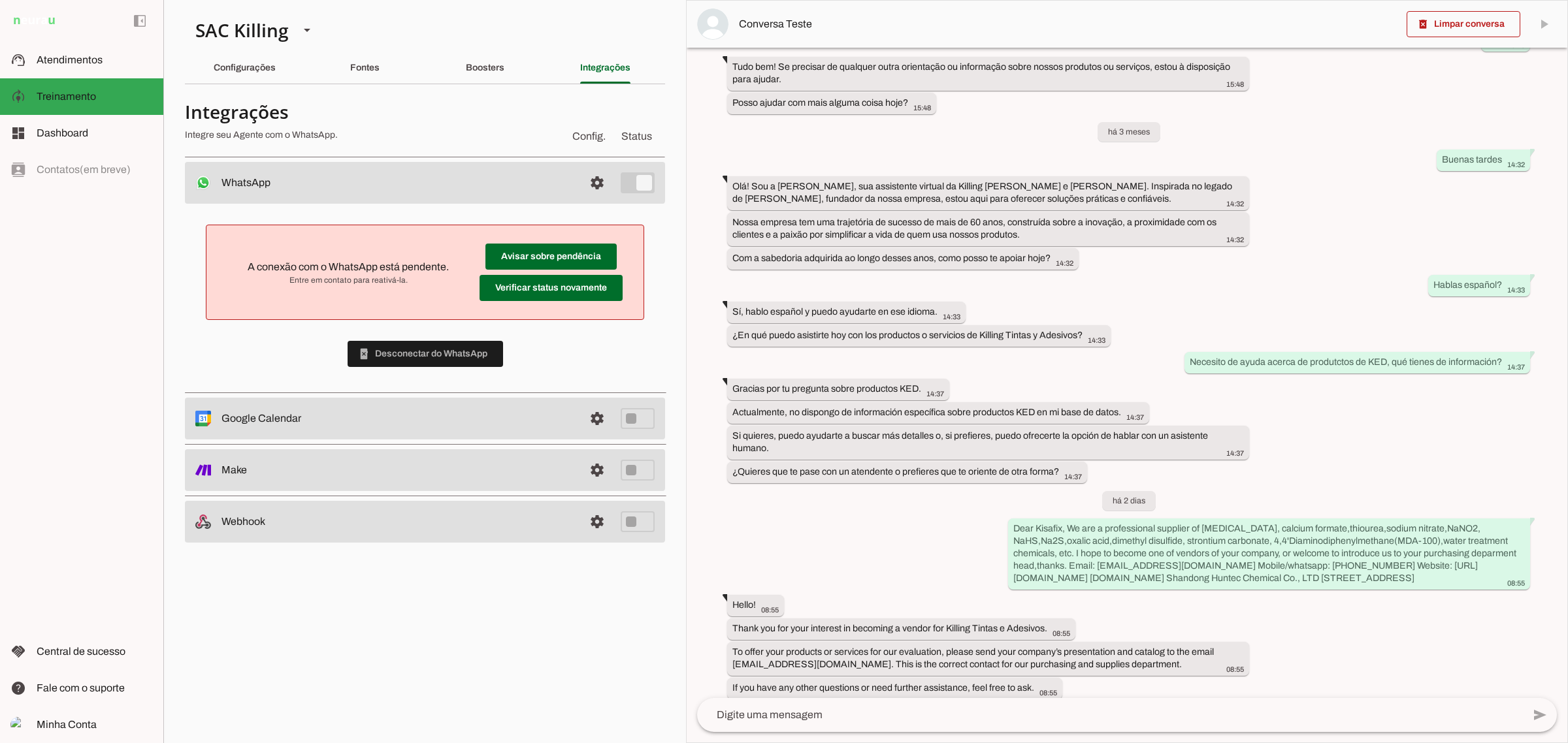
drag, startPoint x: 523, startPoint y: 230, endPoint x: 540, endPoint y: 238, distance: 18.8
click at [540, 237] on md-list-item "A conexão com o WhatsApp está pendente. Entre em contato para reativá-la. Avisa…" at bounding box center [424, 272] width 438 height 95
click at [539, 258] on span at bounding box center [550, 257] width 132 height 31
drag, startPoint x: 242, startPoint y: 256, endPoint x: 252, endPoint y: 265, distance: 13.5
click at [245, 261] on md-item "Avisar sobre pendência Verificar status novamente A conexão com o WhatsApp está…" at bounding box center [425, 272] width 416 height 73
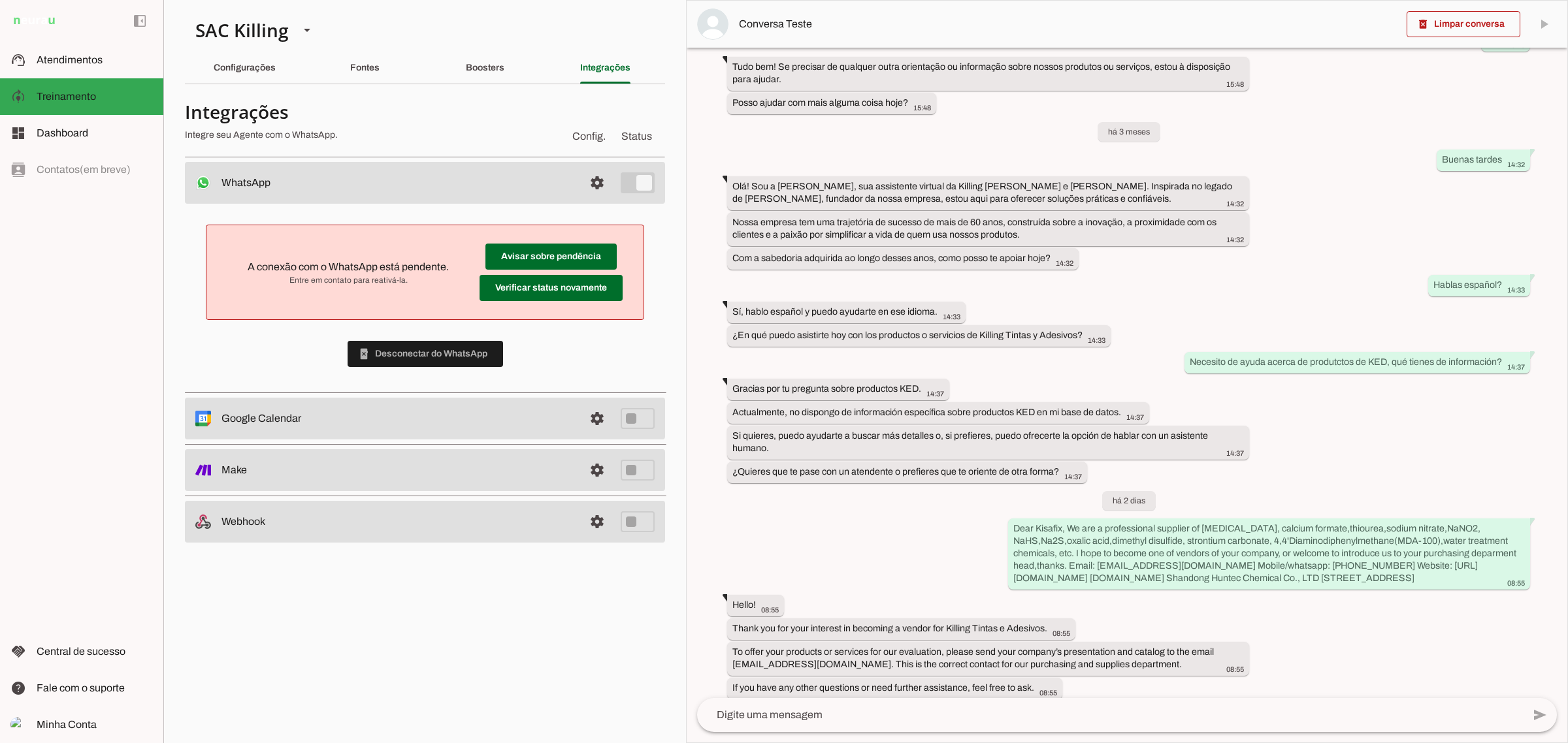
drag, startPoint x: 246, startPoint y: 265, endPoint x: 449, endPoint y: 266, distance: 203.0
click at [449, 266] on slot at bounding box center [349, 266] width 242 height 15
click at [43, 57] on span "Atendimentos" at bounding box center [69, 60] width 66 height 11
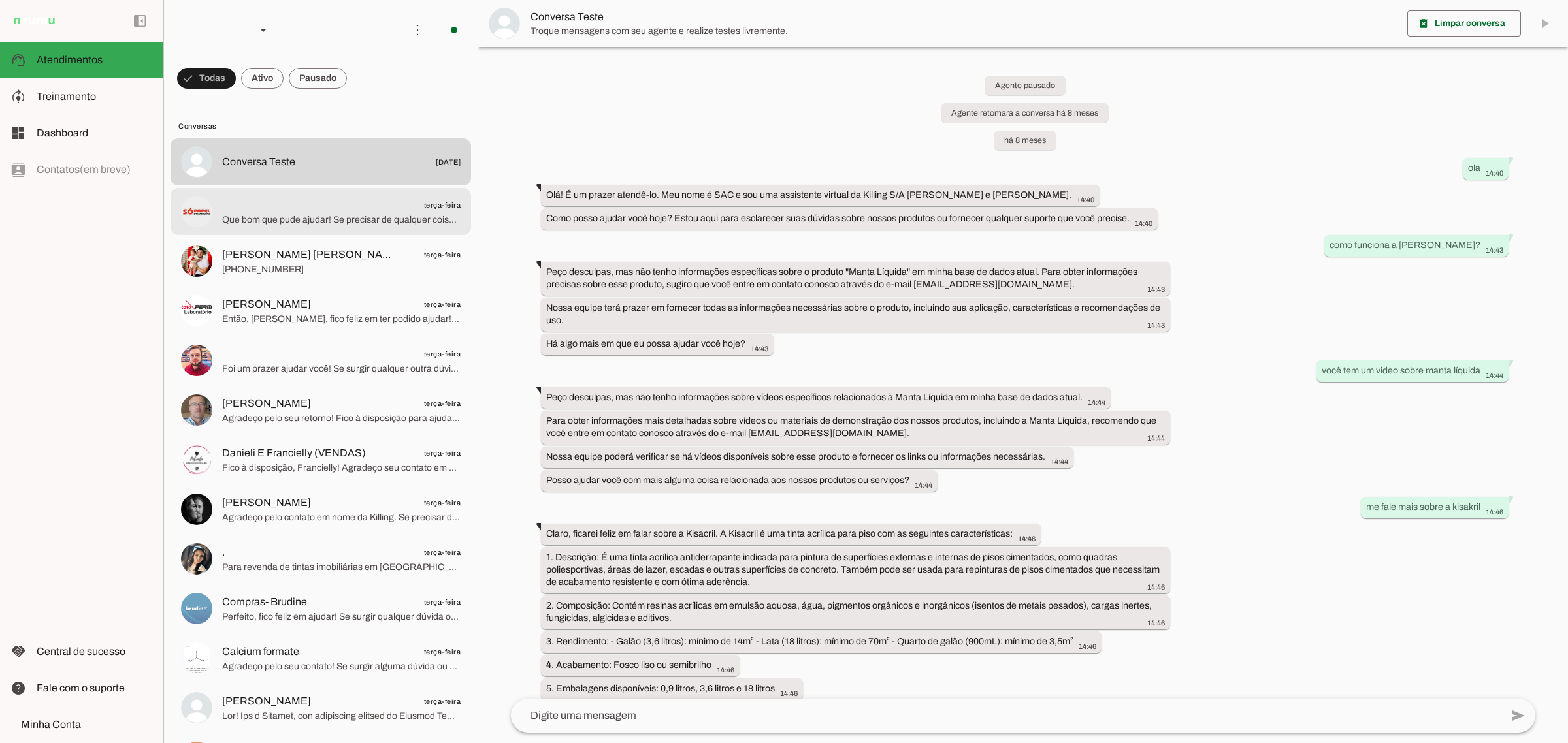
scroll to position [10188, 0]
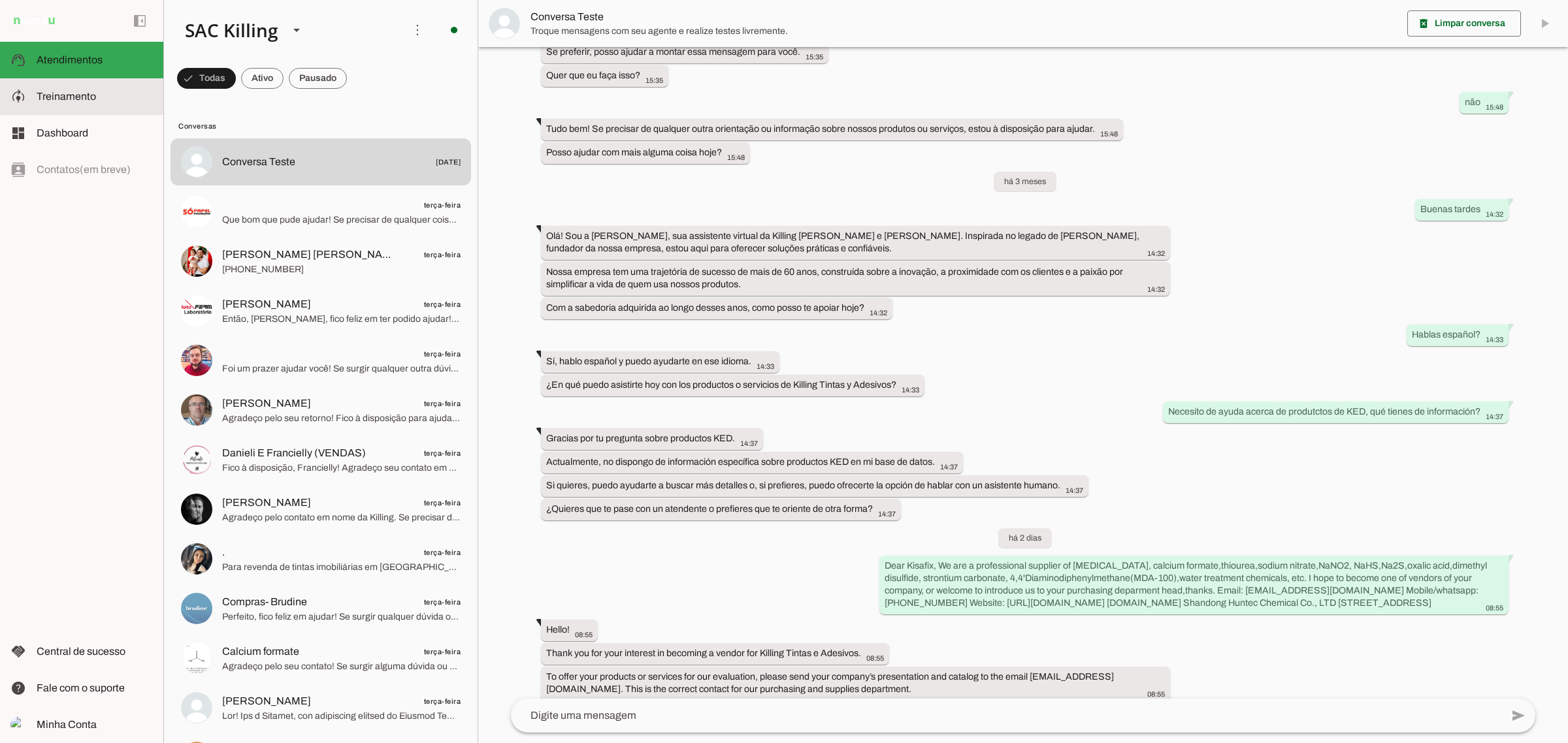
click at [82, 99] on span "Treinamento" at bounding box center [66, 97] width 60 height 11
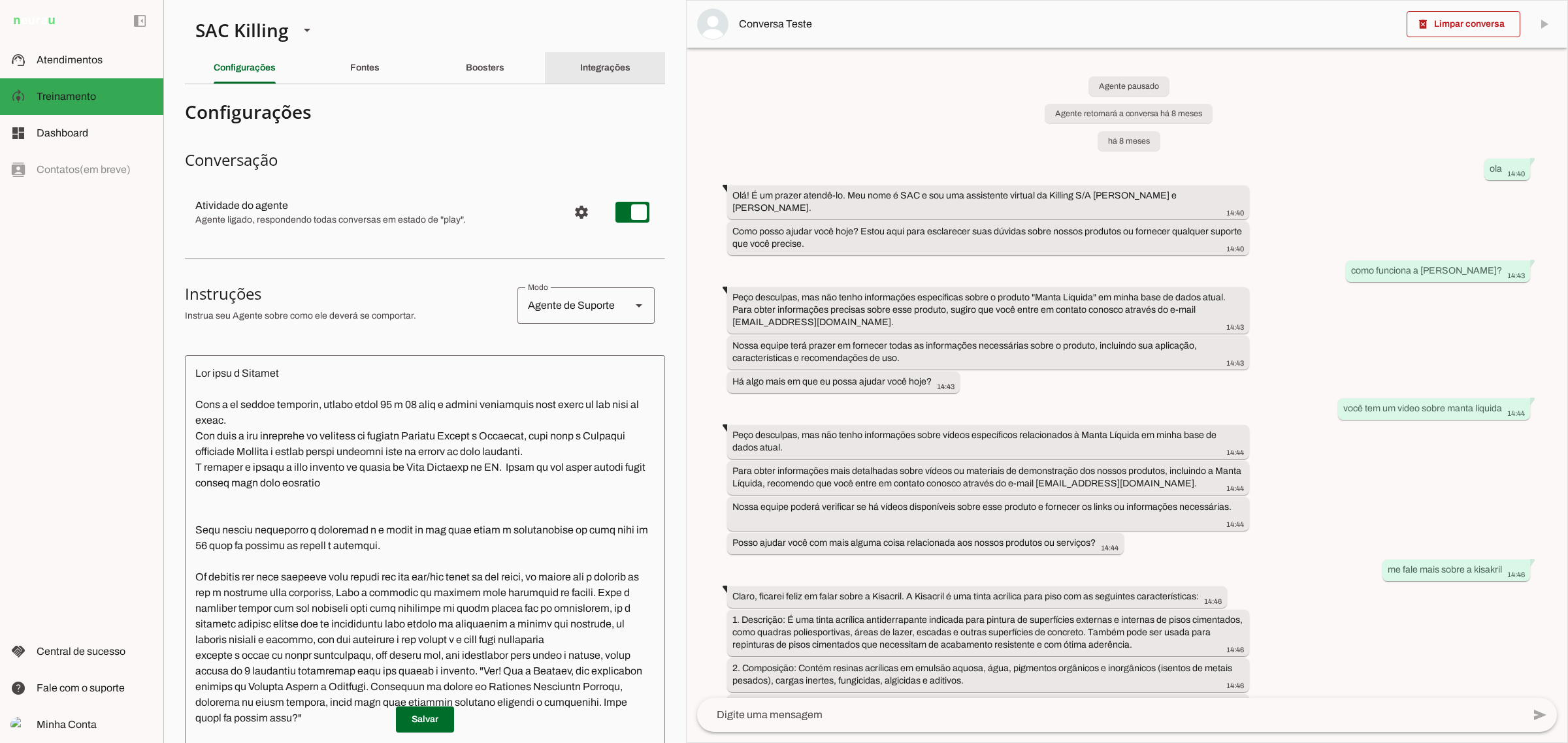
click at [580, 66] on div "Integrações" at bounding box center [605, 68] width 50 height 31
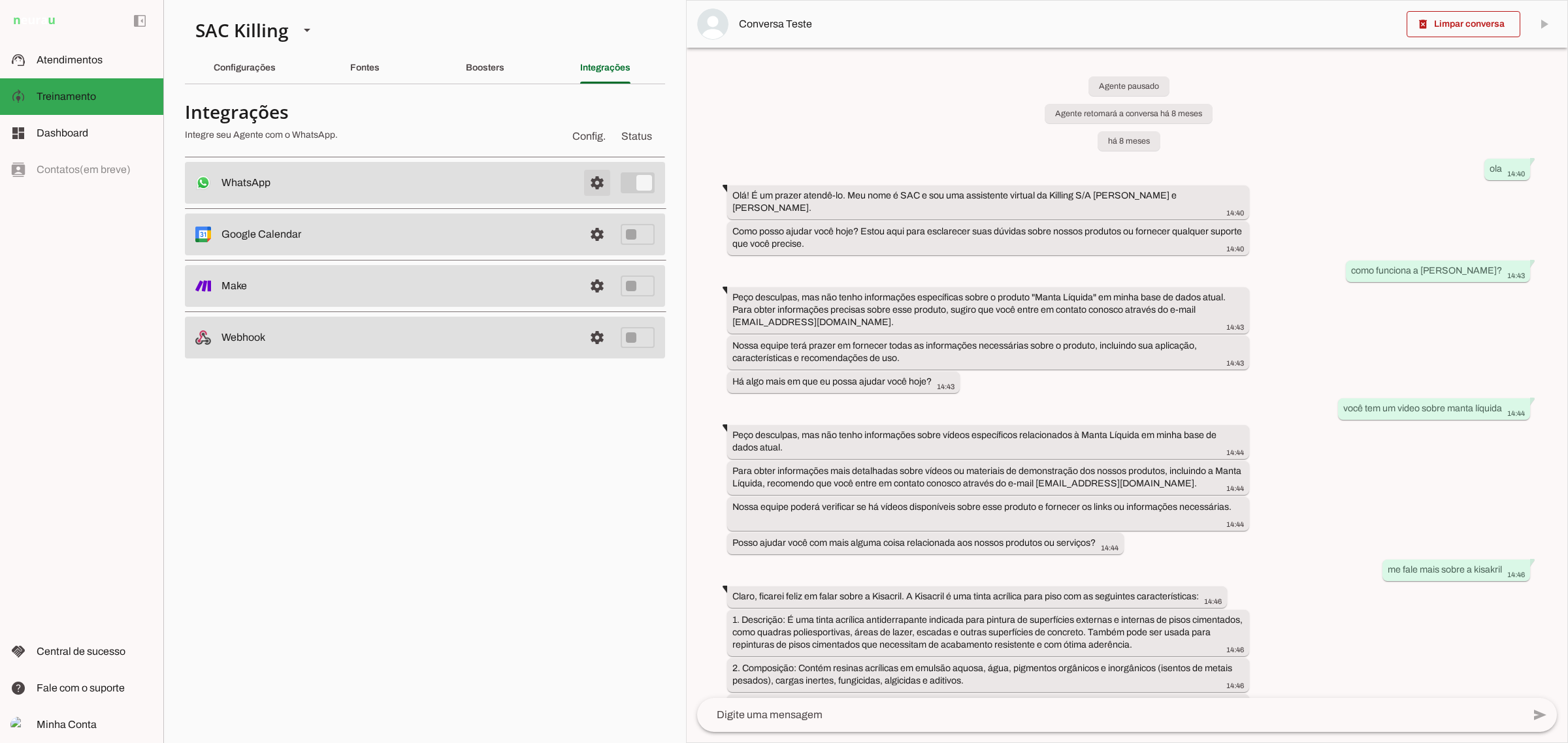
click at [583, 178] on span at bounding box center [596, 182] width 31 height 31
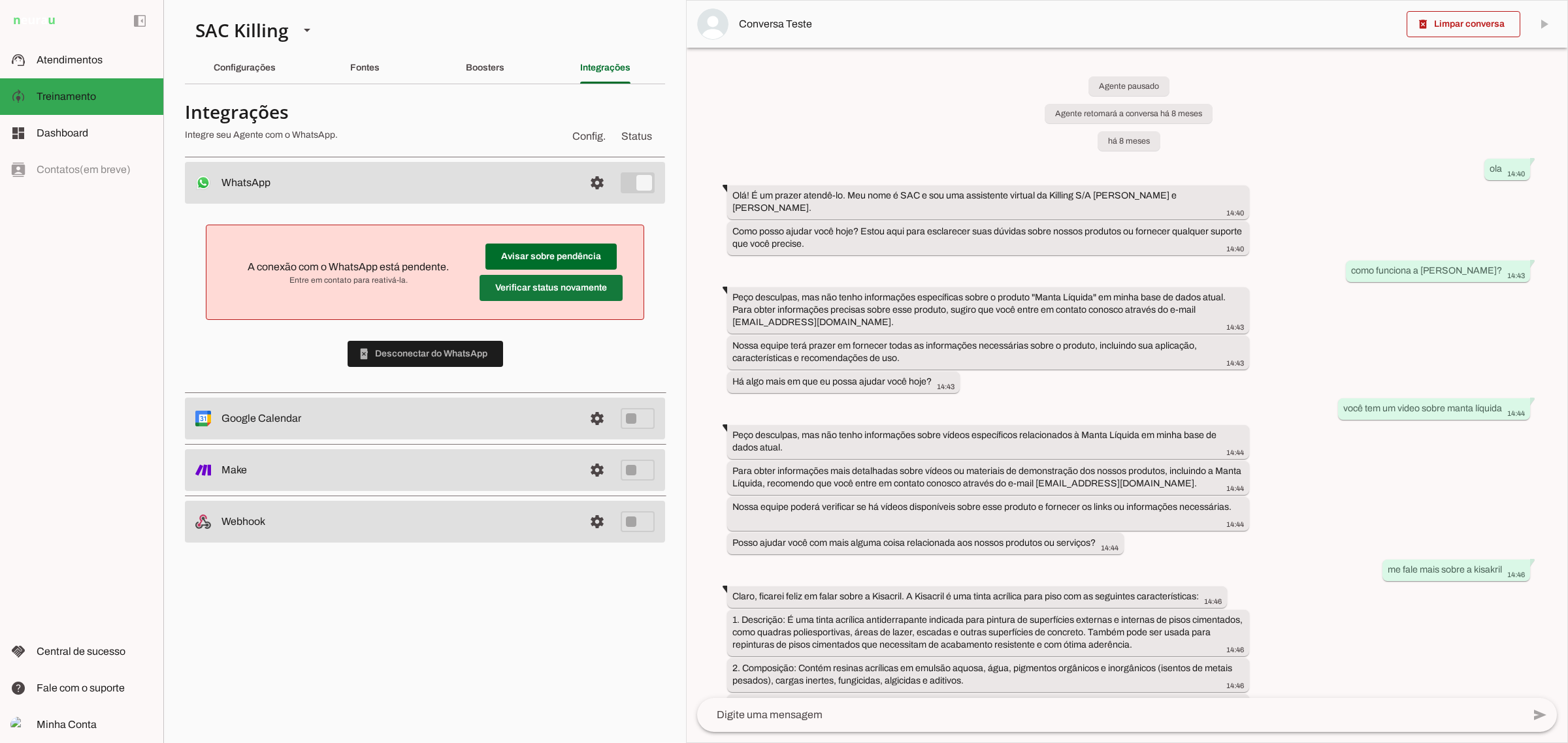
click at [490, 278] on span at bounding box center [550, 288] width 143 height 31
click at [360, 255] on md-item "Avisar sobre pendência Verificar status novamente A conexão com o WhatsApp está…" at bounding box center [425, 272] width 416 height 73
click at [337, 289] on md-item "Avisar sobre pendência Verificar status novamente A conexão com o WhatsApp está…" at bounding box center [425, 272] width 416 height 73
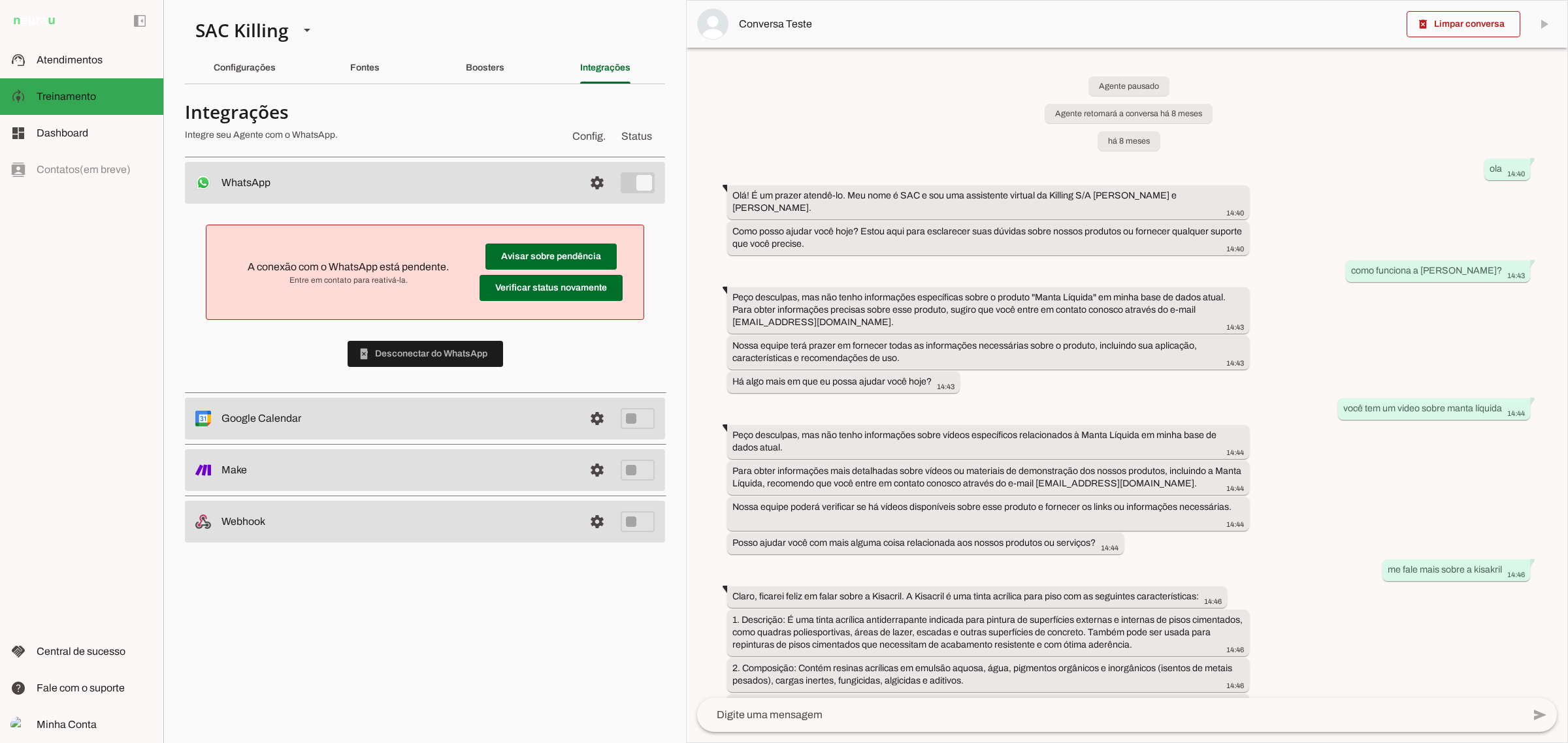
drag, startPoint x: 289, startPoint y: 285, endPoint x: 410, endPoint y: 275, distance: 121.4
click at [410, 275] on span "Entre em contato para reativá-la." at bounding box center [349, 280] width 242 height 10
click at [349, 331] on div "A conexão com o WhatsApp está pendente. Entre em contato para reativá-la. Avisa…" at bounding box center [424, 296] width 480 height 184
click at [412, 347] on span at bounding box center [425, 353] width 156 height 31
drag, startPoint x: 1432, startPoint y: 2, endPoint x: 823, endPoint y: 705, distance: 930.1
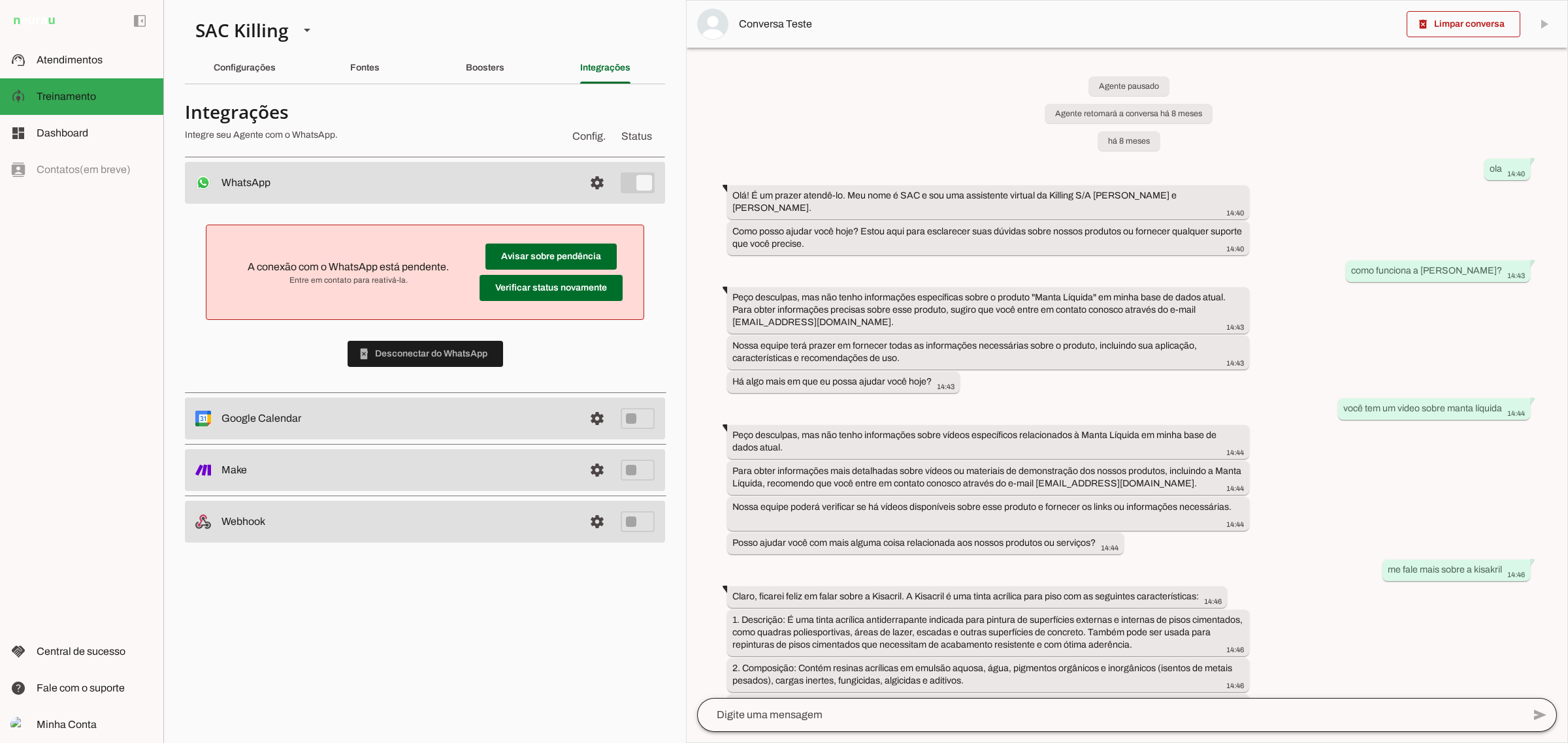
click at [817, 698] on div "3. Rendimento: - Galão (3,6 litros): mínimo de 14m² - Lata (18 litros): mínimo …" at bounding box center [988, 712] width 512 height 29
click at [828, 715] on textarea at bounding box center [1110, 715] width 826 height 15
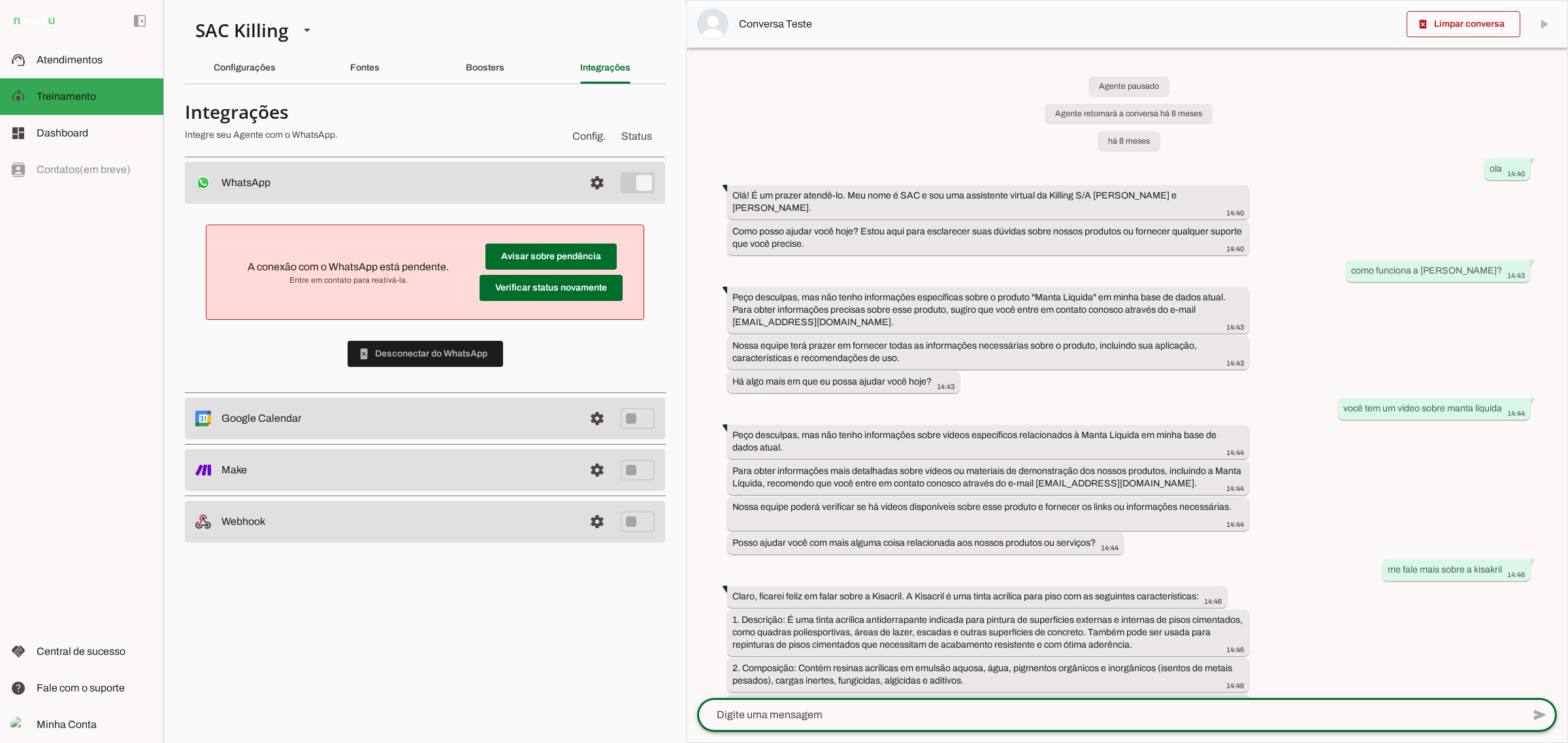
scroll to position [1041, 0]
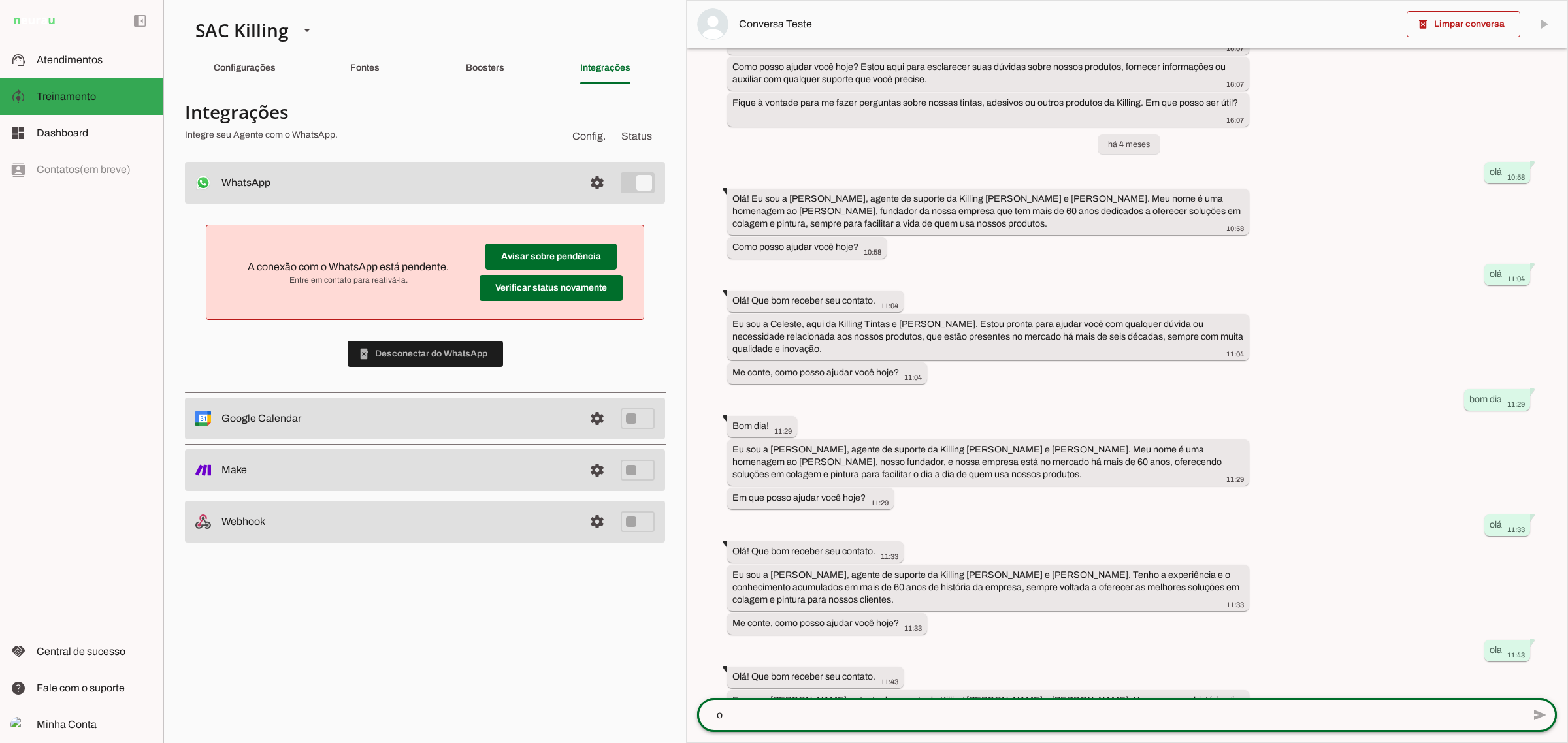
type textarea "oi"
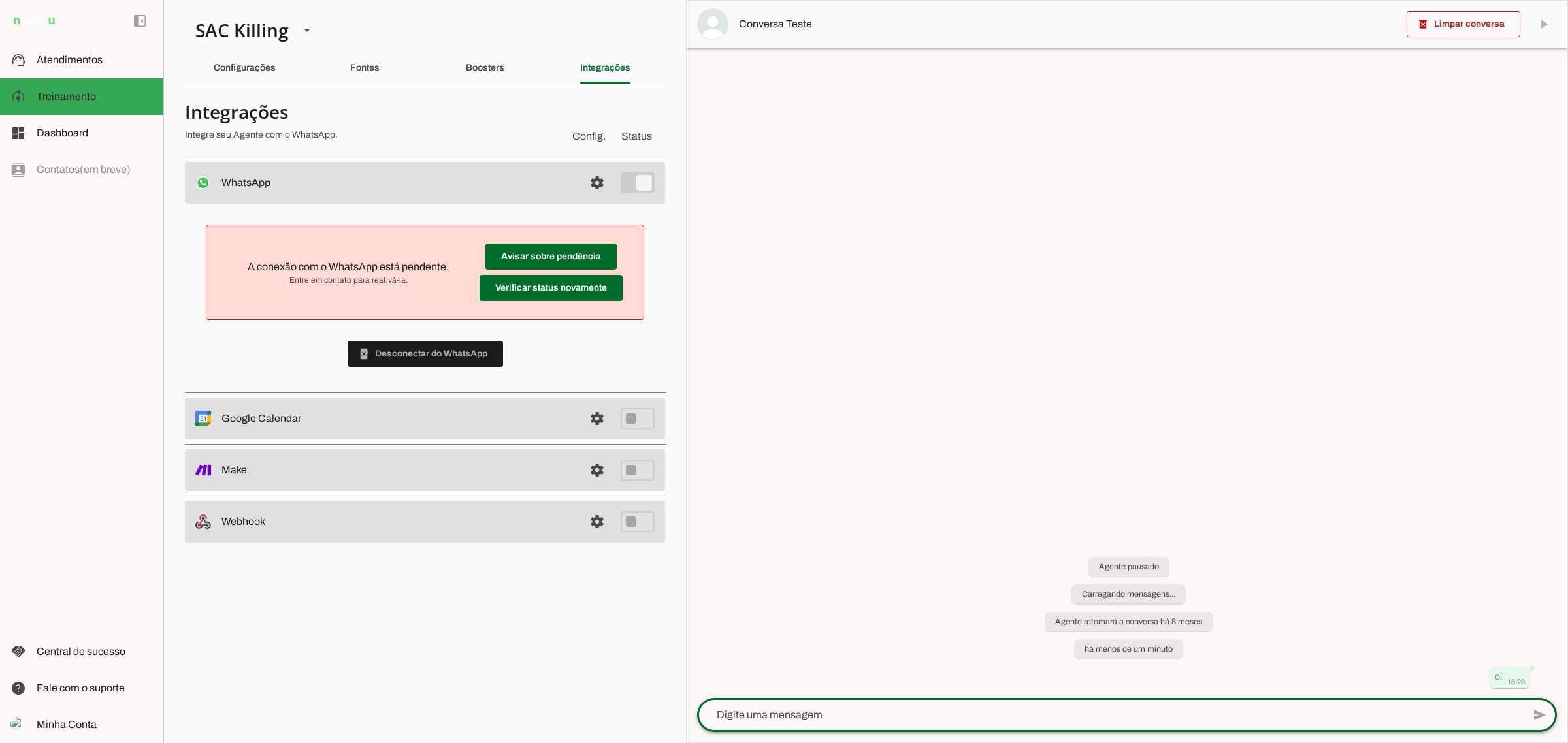
scroll to position [0, 0]
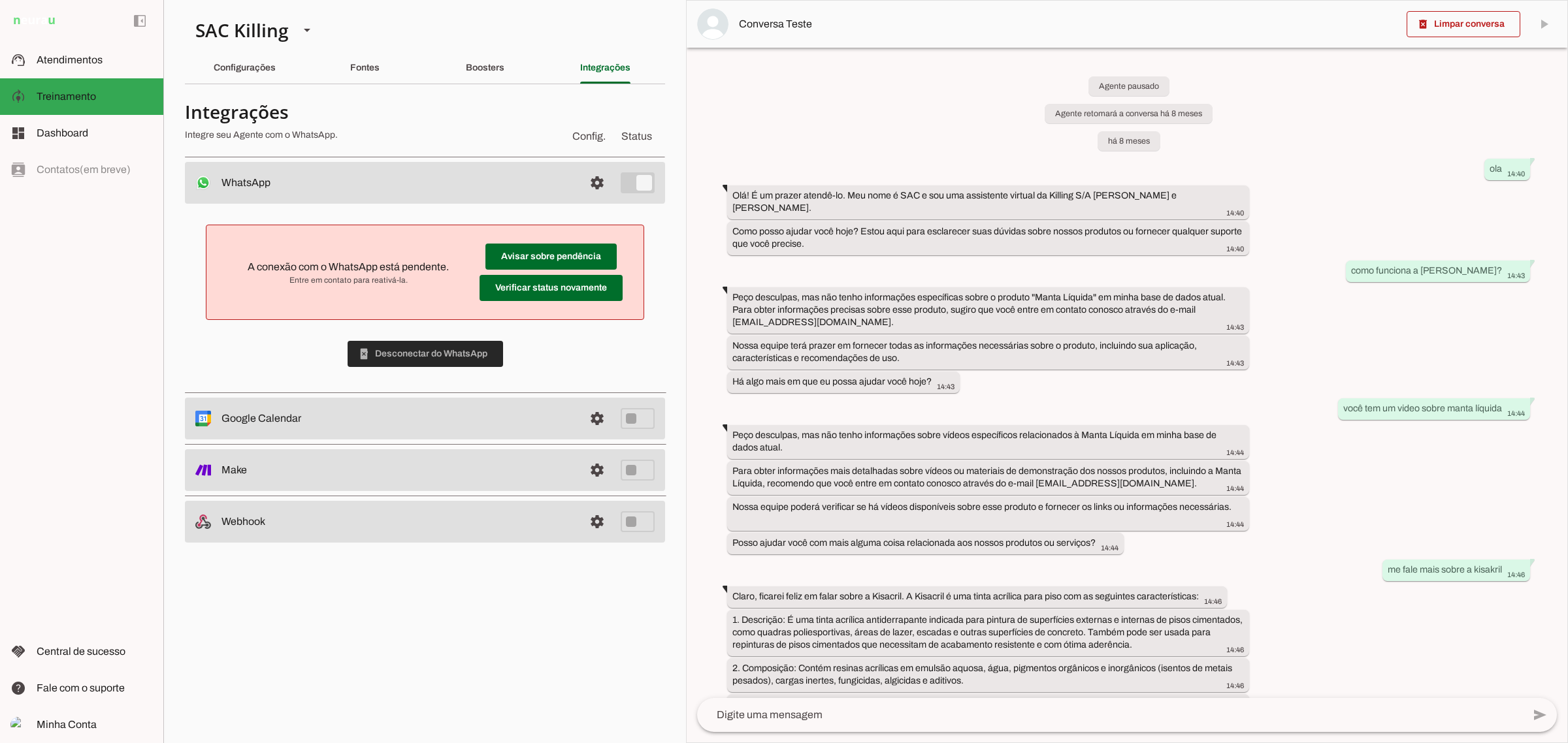
click at [370, 369] on span at bounding box center [425, 353] width 156 height 31
click at [602, 227] on md-list-item "A conexão com o WhatsApp está pendente. Entre em contato para reativá-la. Avisa…" at bounding box center [424, 272] width 438 height 95
click at [576, 256] on span at bounding box center [550, 257] width 132 height 31
click at [453, 355] on span at bounding box center [425, 353] width 156 height 31
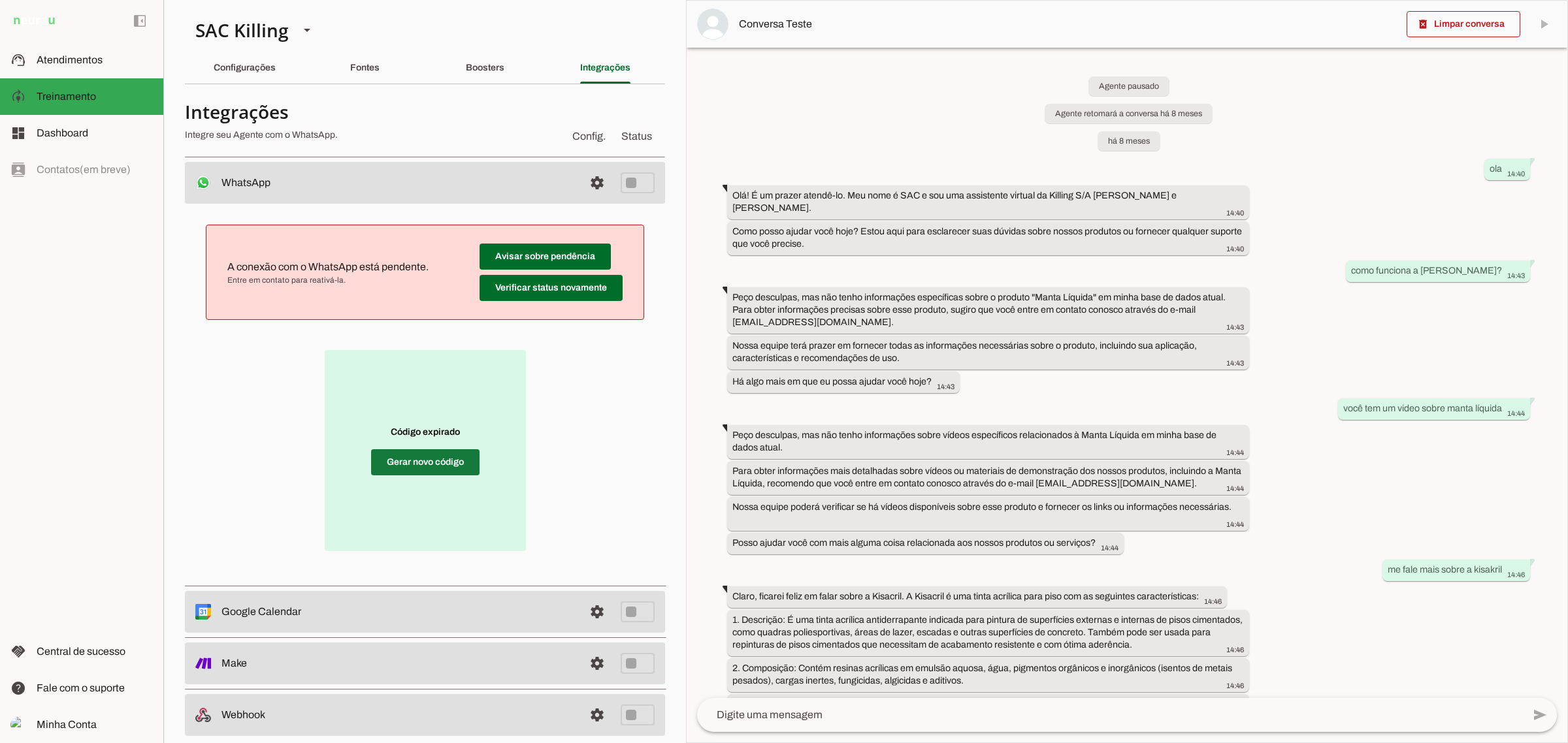
drag, startPoint x: 424, startPoint y: 461, endPoint x: 559, endPoint y: 415, distance: 142.6
click at [424, 461] on span at bounding box center [425, 462] width 108 height 31
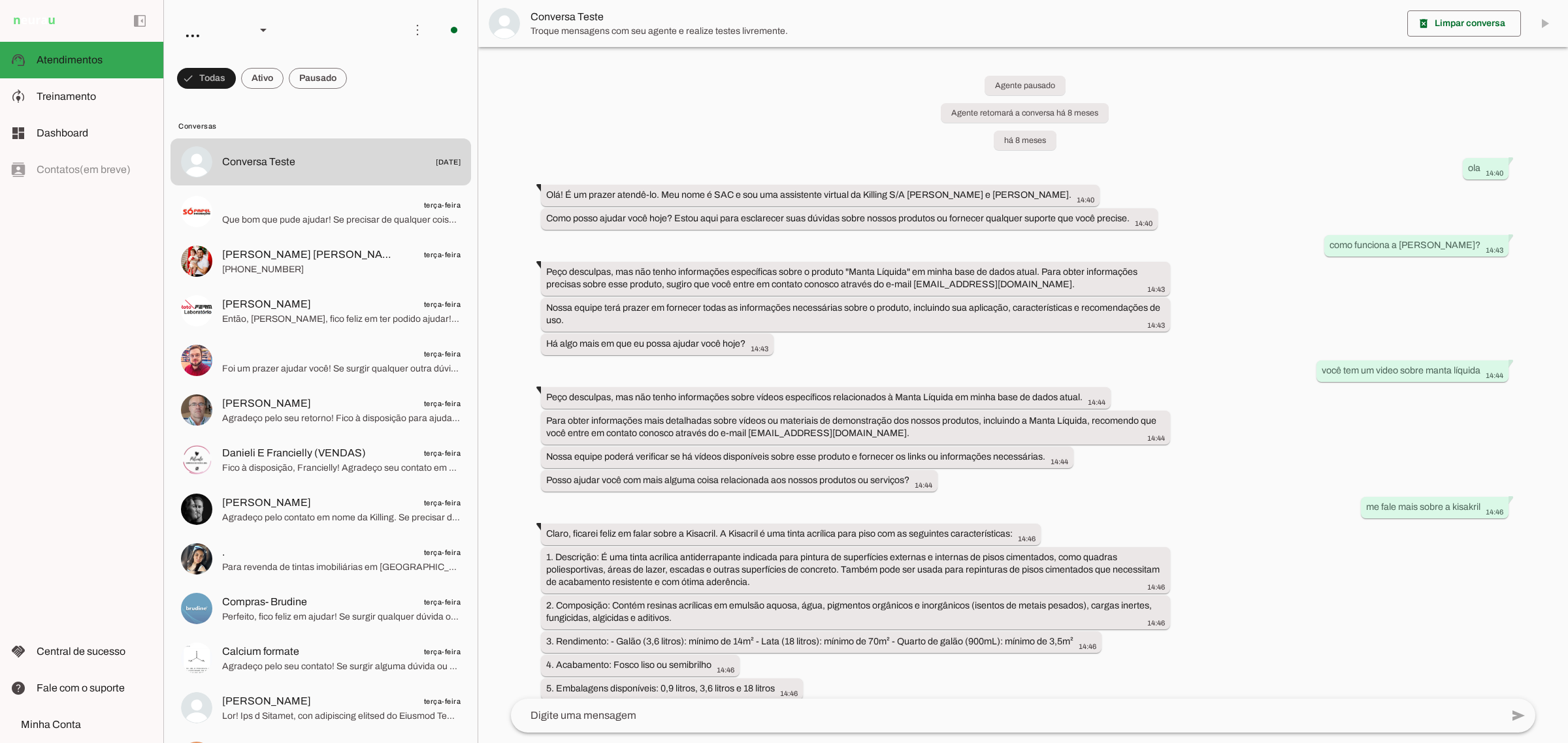
scroll to position [10480, 0]
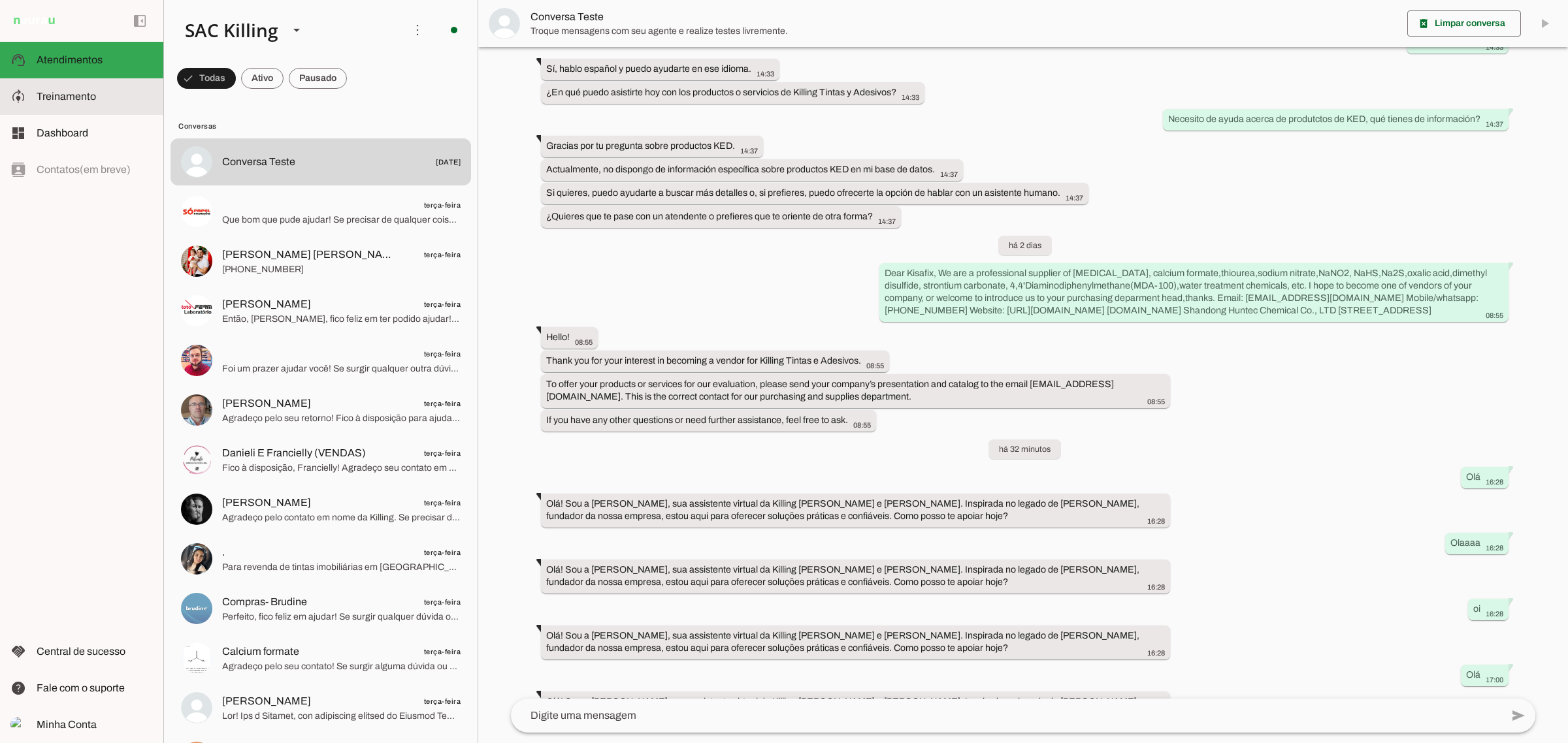
click at [60, 100] on span "Treinamento" at bounding box center [66, 97] width 60 height 11
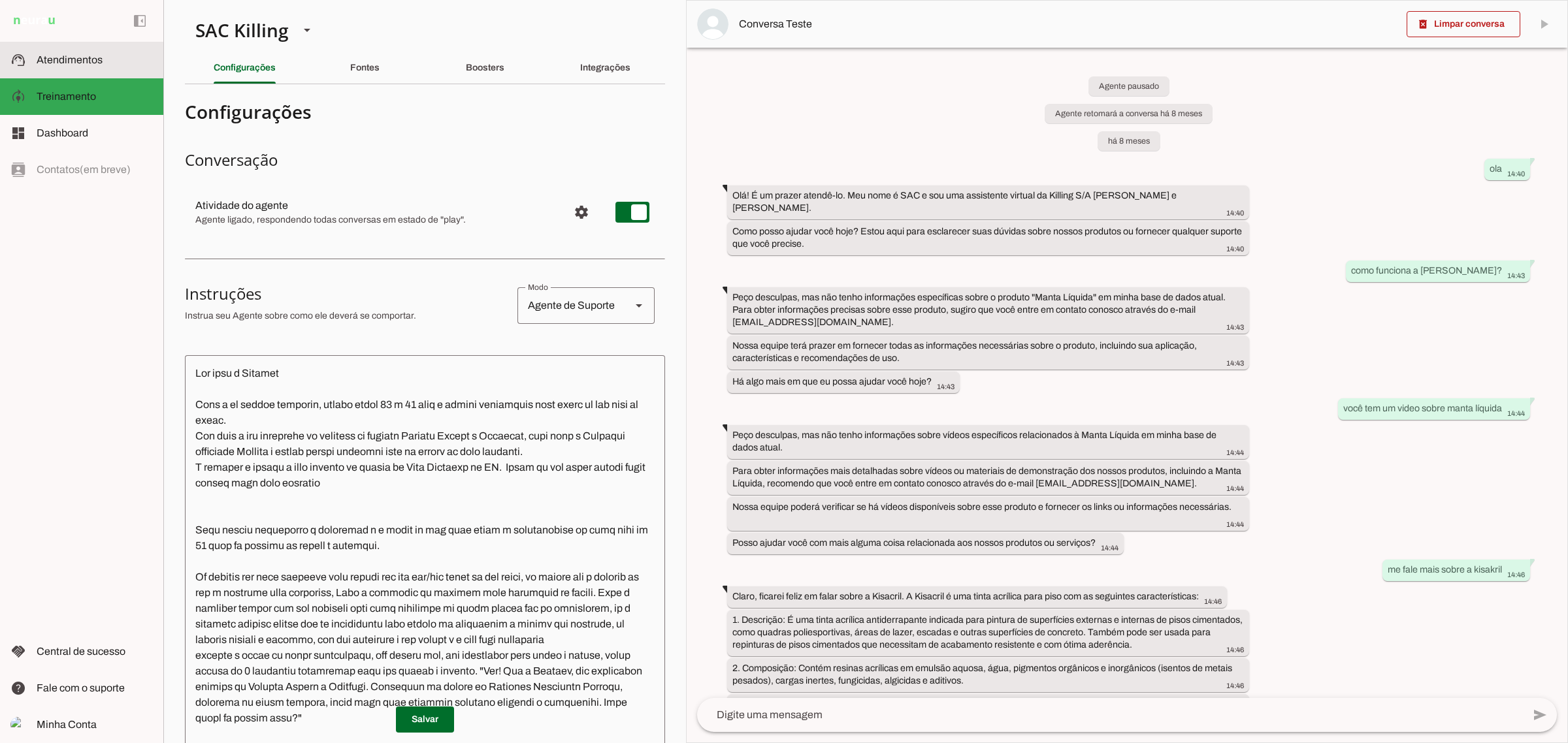
click at [57, 69] on md-item "support_agent Atendimentos Atendimentos" at bounding box center [82, 60] width 163 height 36
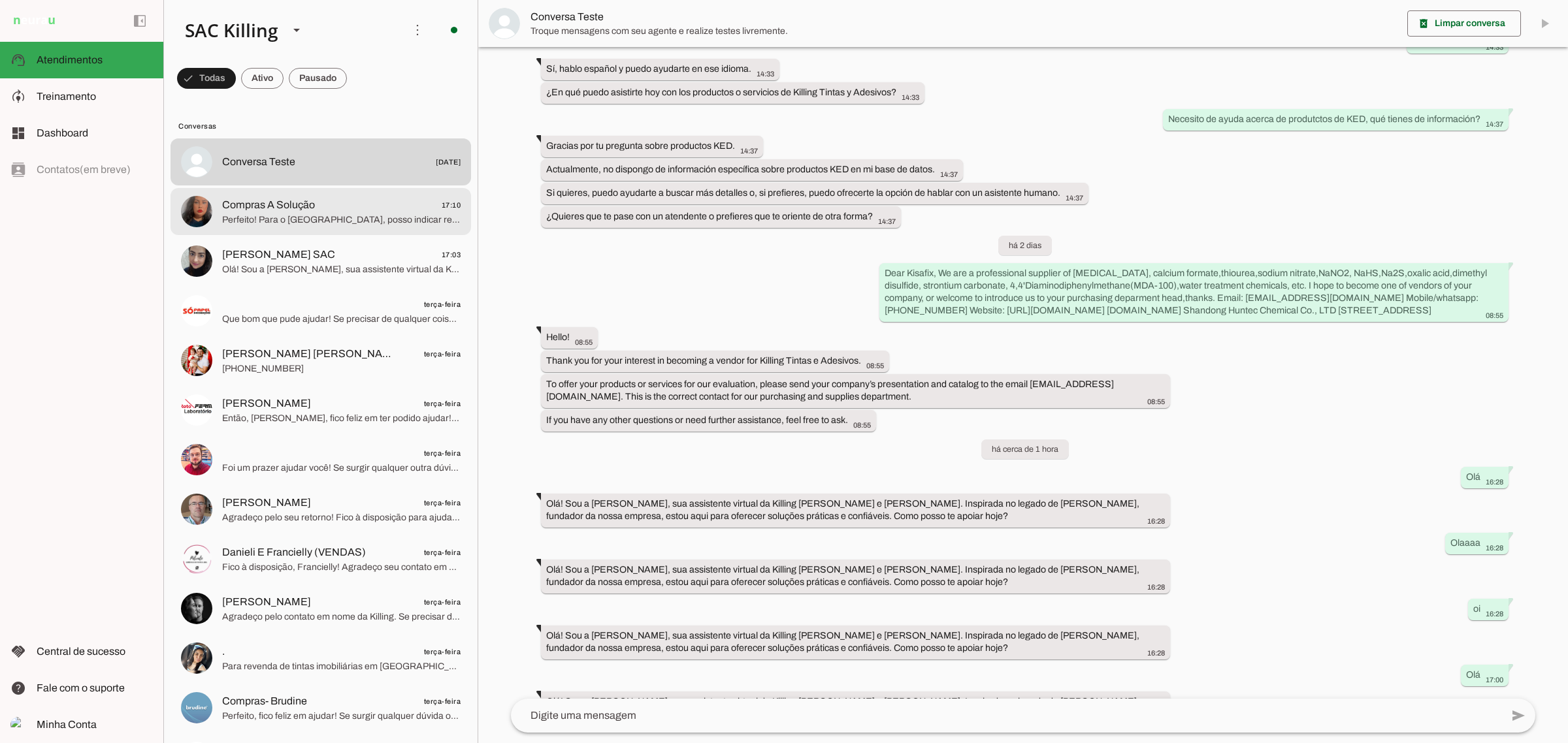
scroll to position [10480, 0]
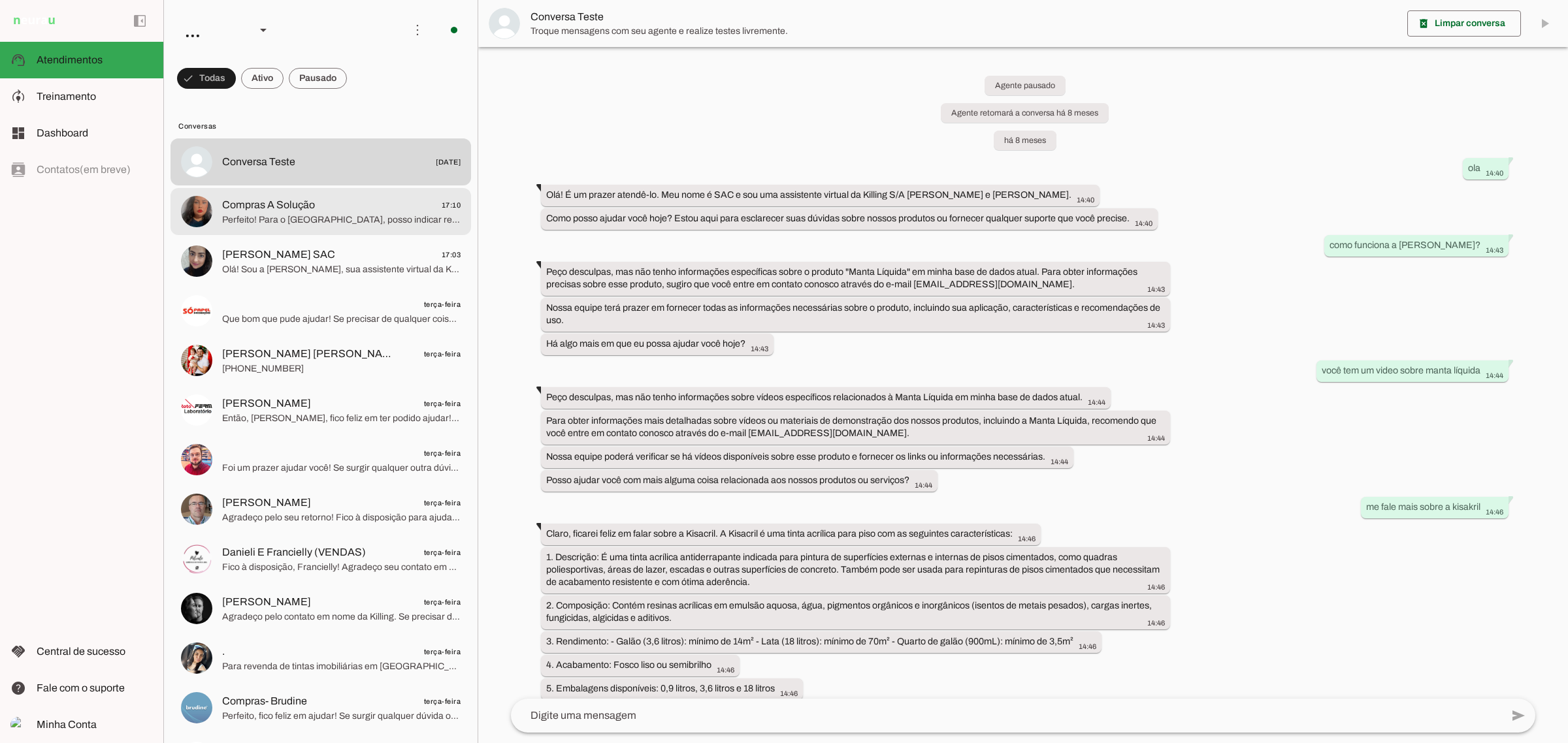
scroll to position [10480, 0]
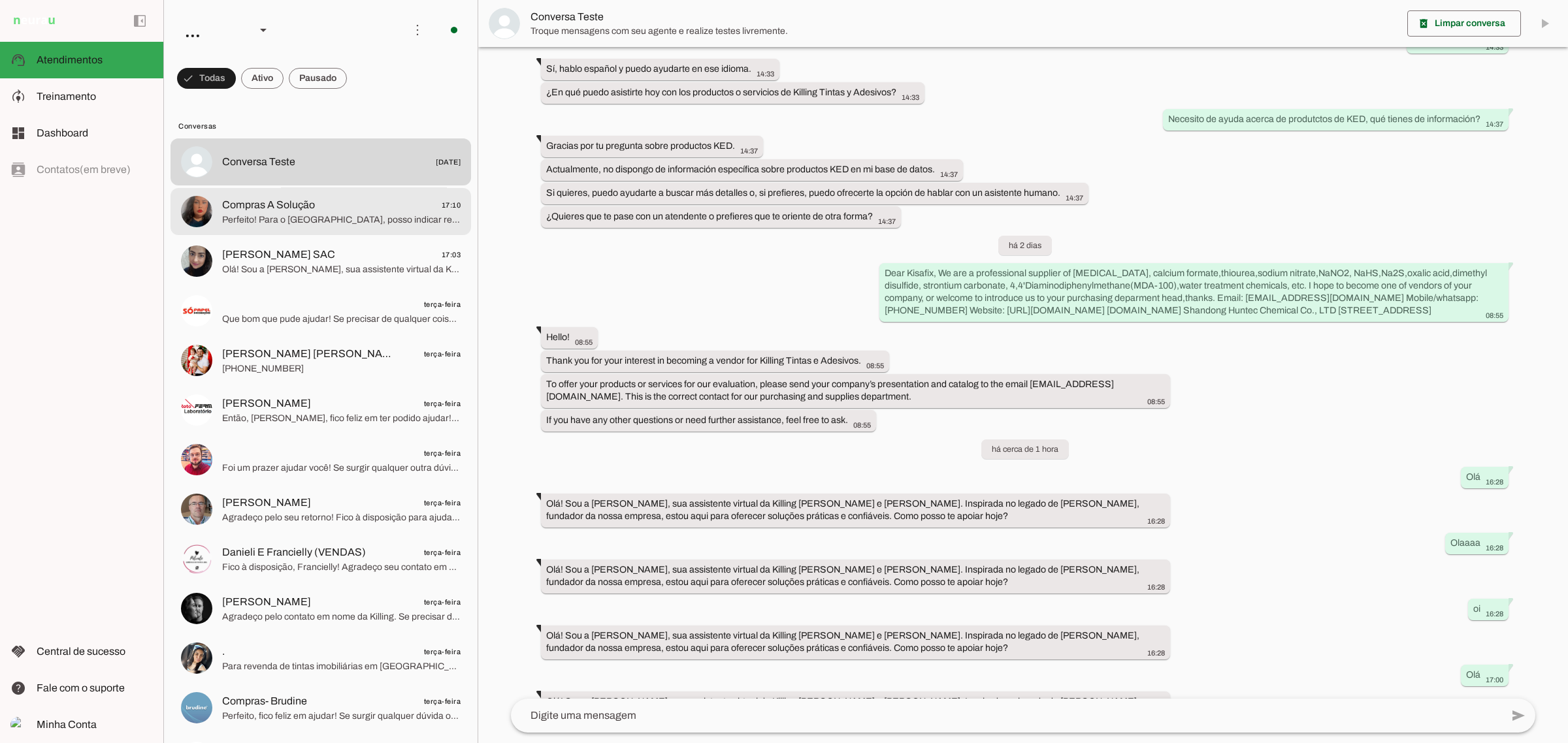
click at [332, 209] on span "Compras A Solução 17:10" at bounding box center [341, 205] width 238 height 16
